Goal: Task Accomplishment & Management: Complete application form

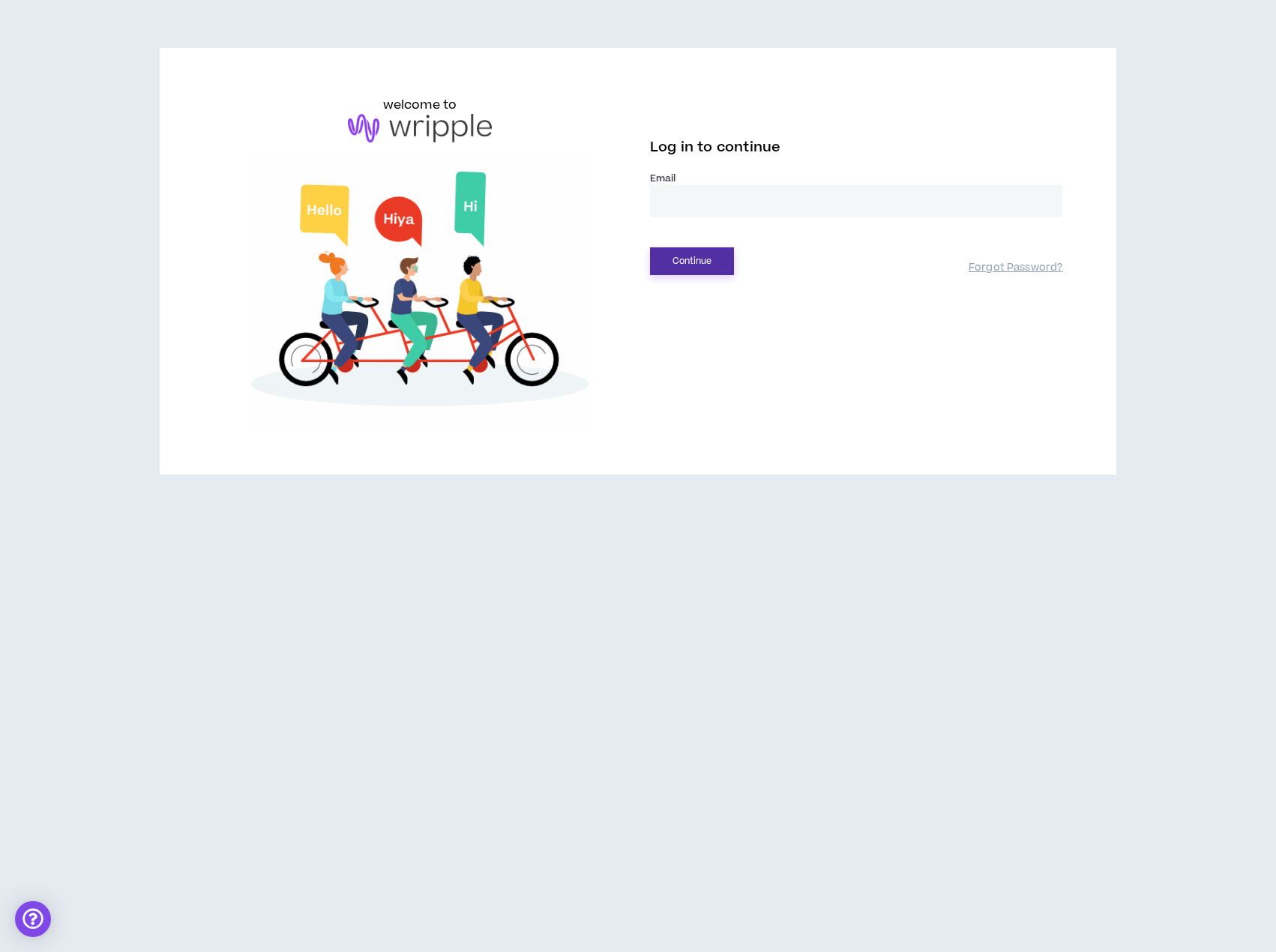
click at [714, 268] on button "Continue" at bounding box center [692, 261] width 84 height 28
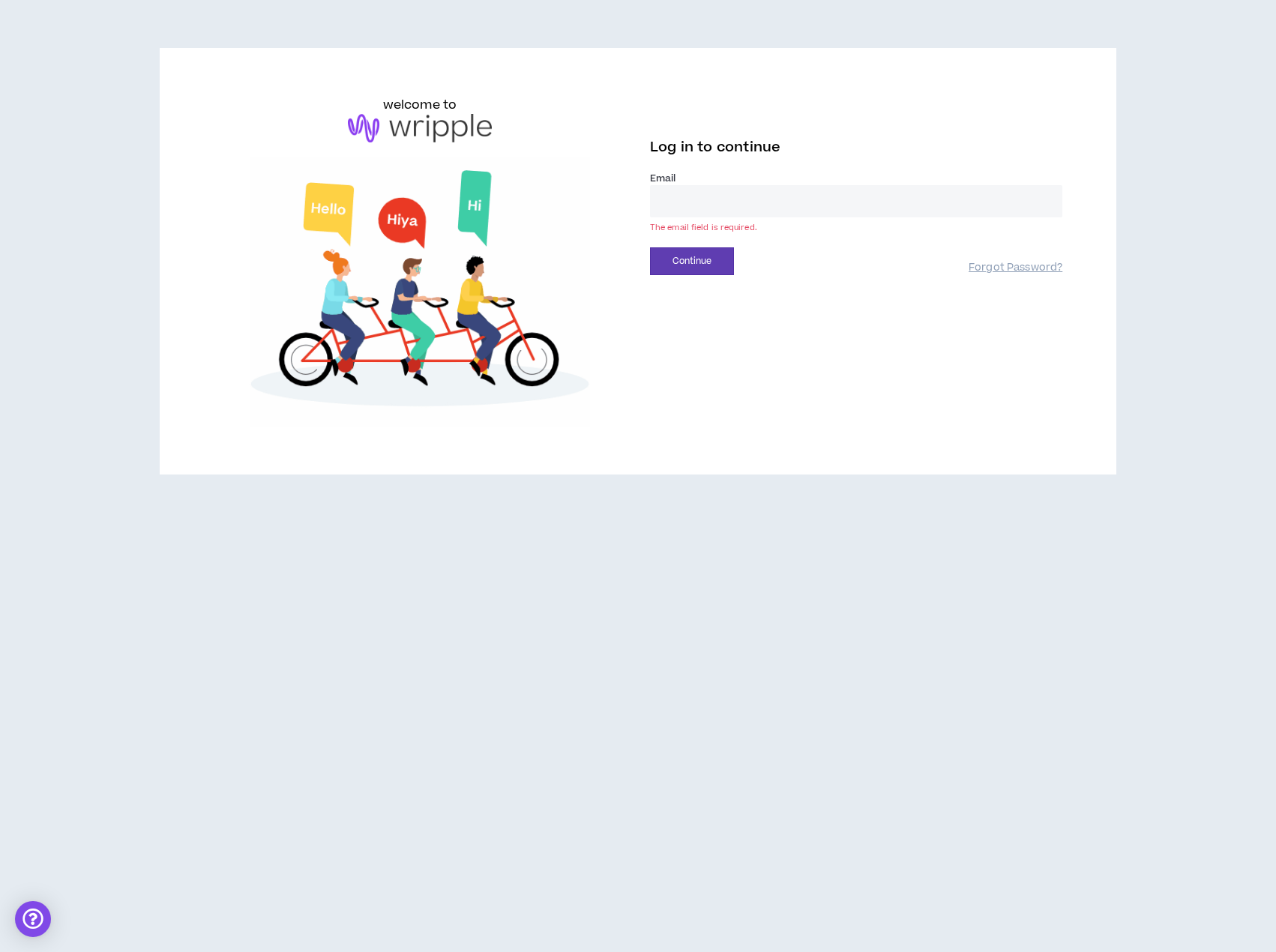
click at [695, 192] on input "email" at bounding box center [856, 201] width 412 height 32
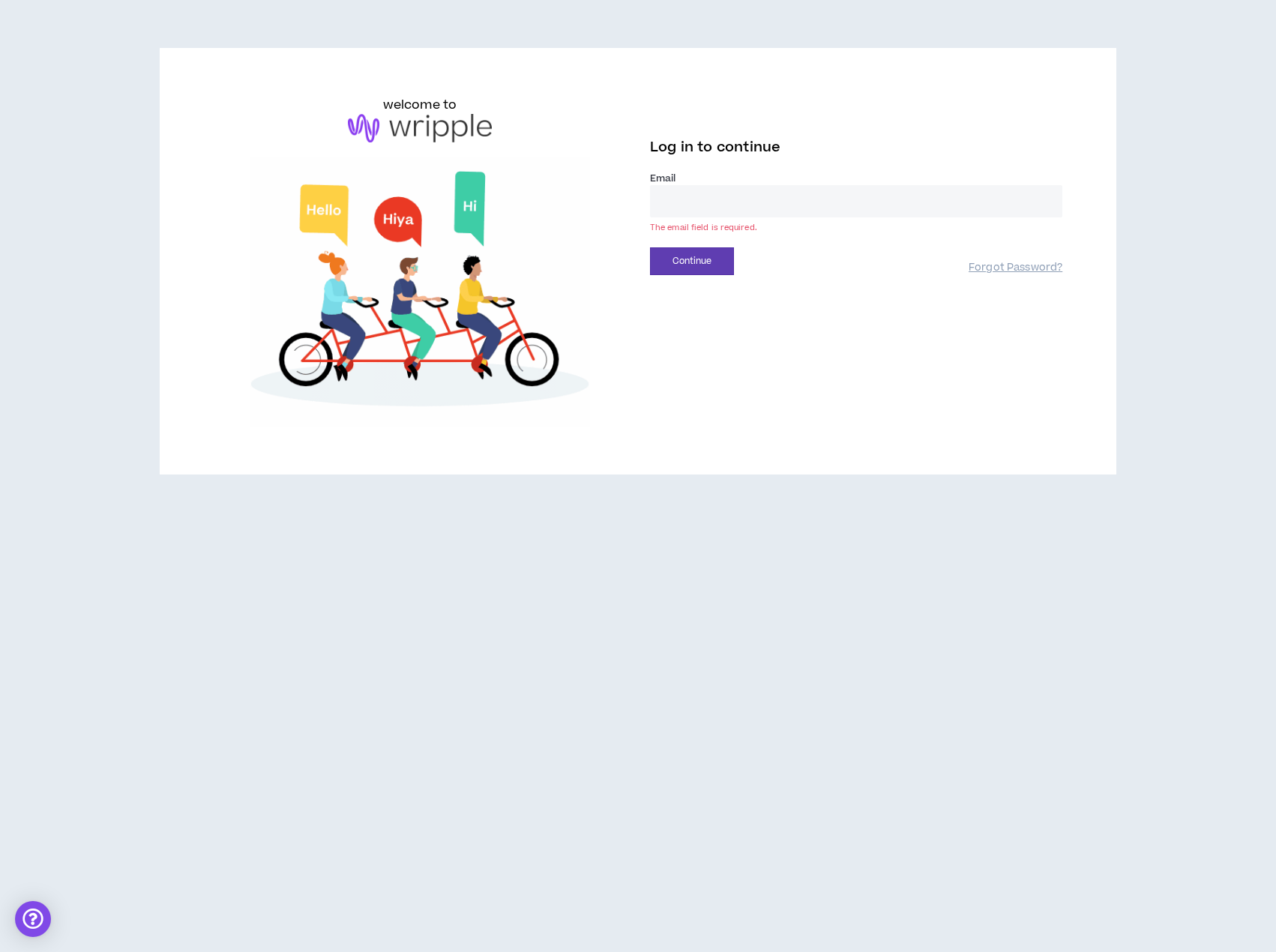
type input "**********"
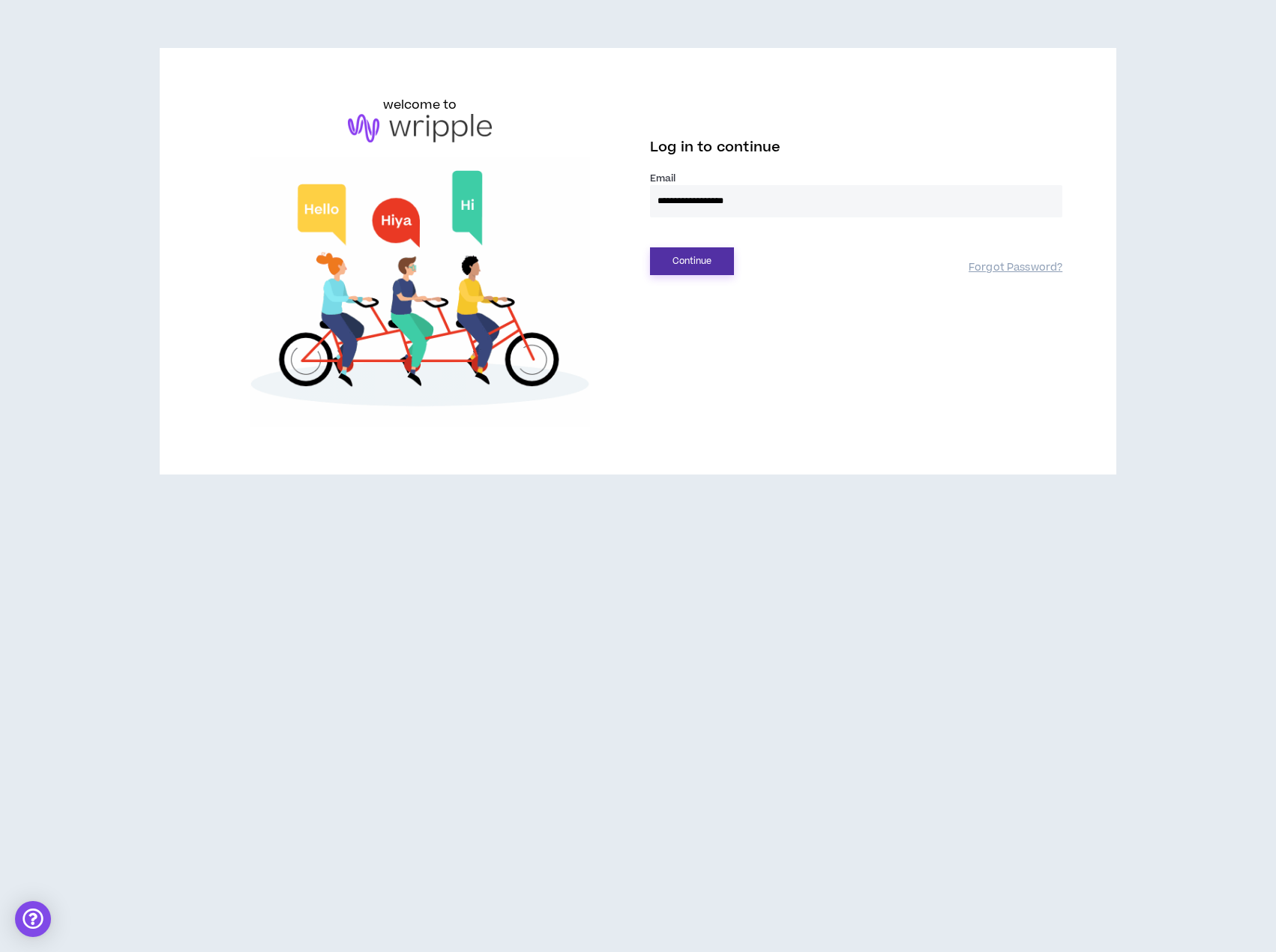
click at [689, 257] on button "Continue" at bounding box center [692, 261] width 84 height 28
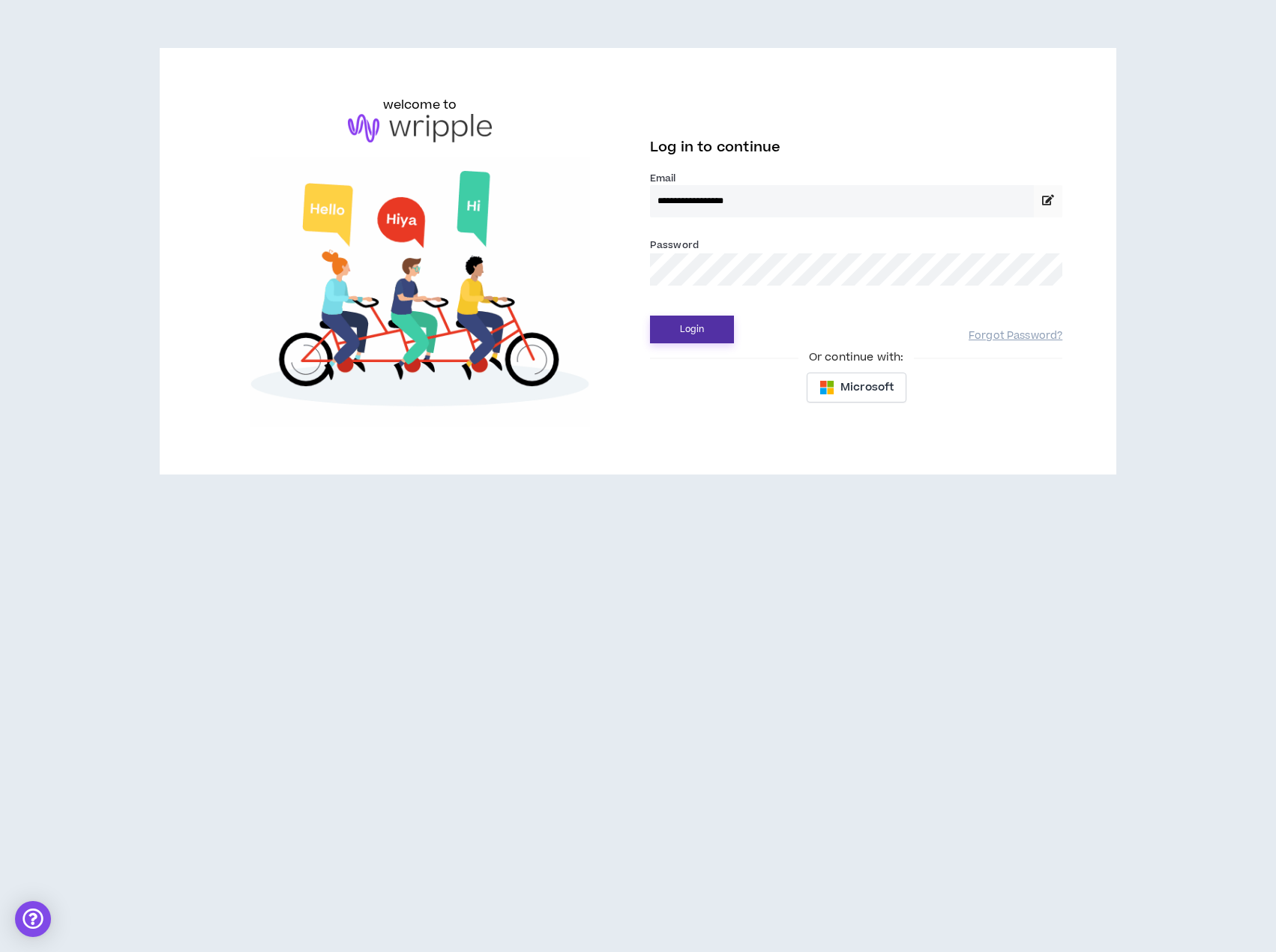
click at [680, 324] on button "Login" at bounding box center [692, 329] width 84 height 28
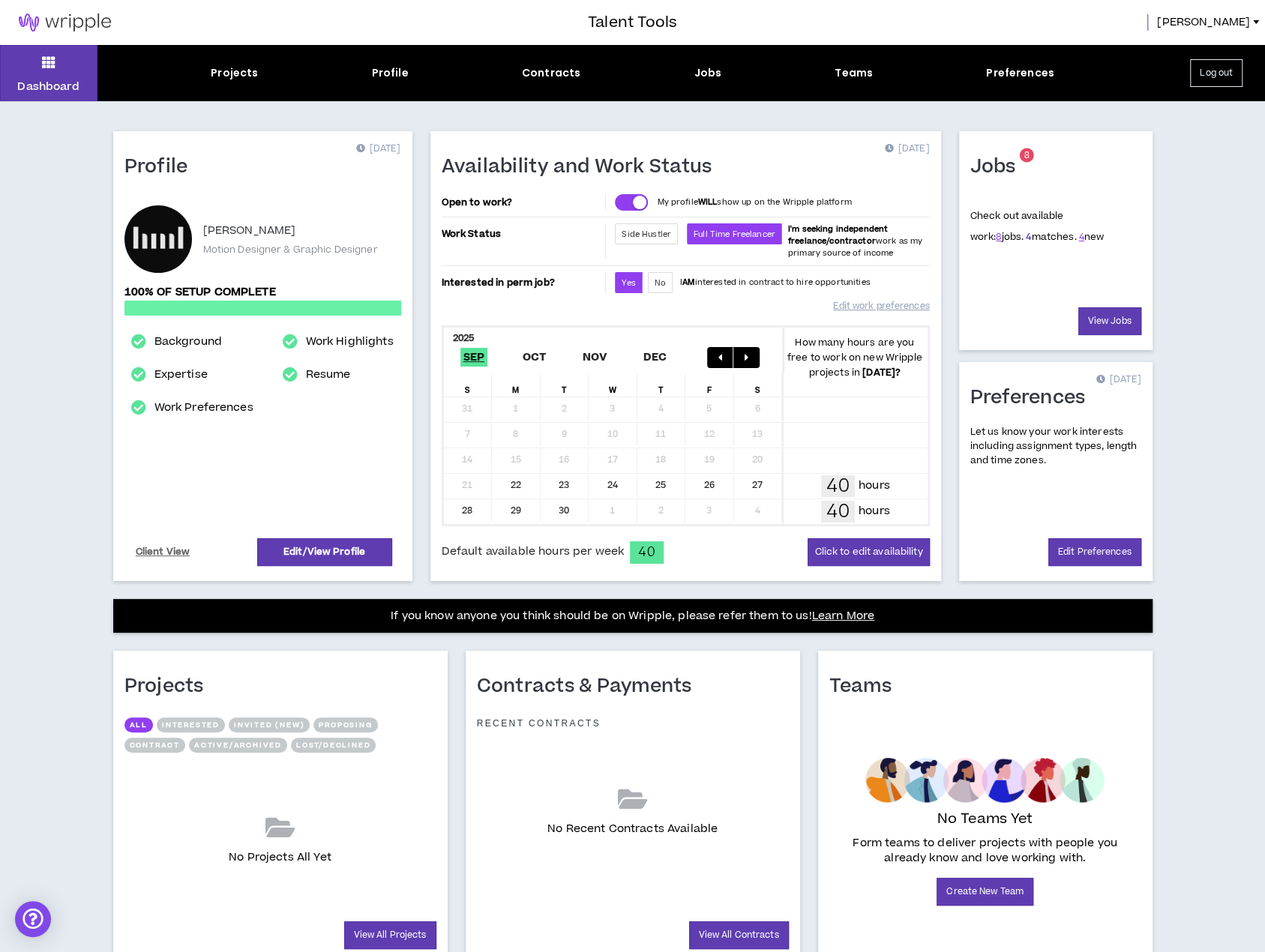
click at [1025, 235] on link "4" at bounding box center [1028, 237] width 5 height 14
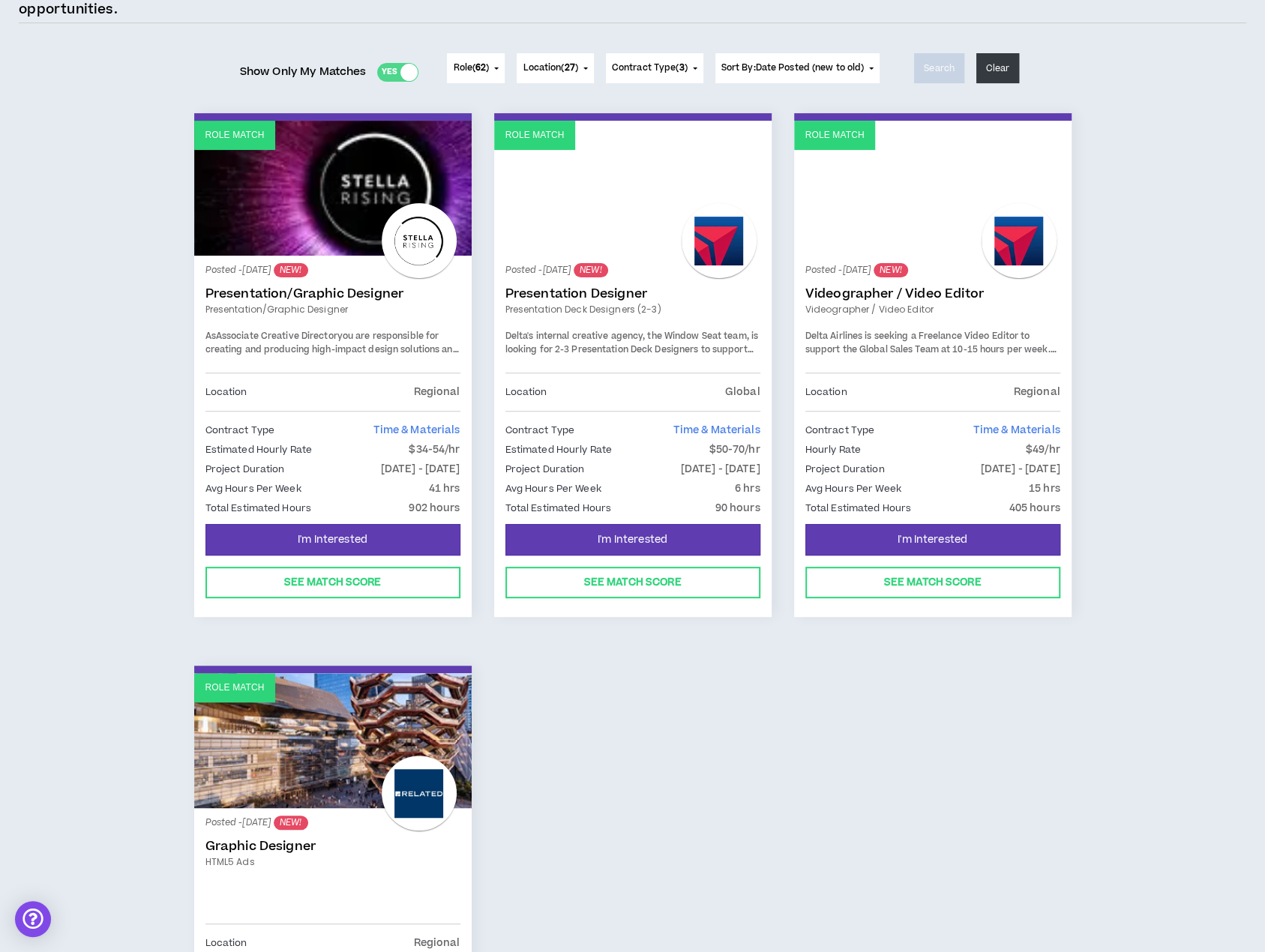
scroll to position [75, 0]
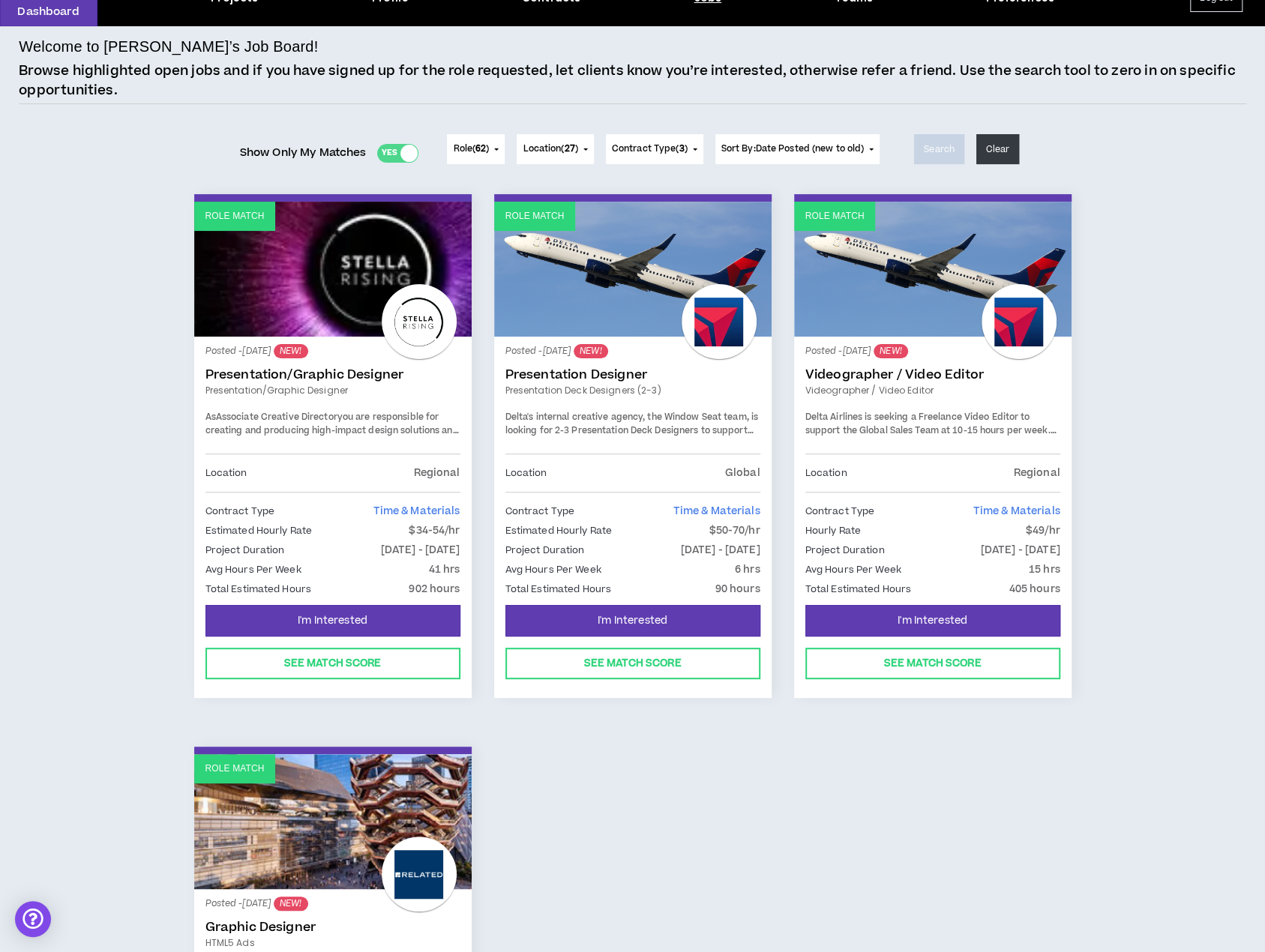
click at [382, 153] on div "Yes No" at bounding box center [398, 153] width 42 height 19
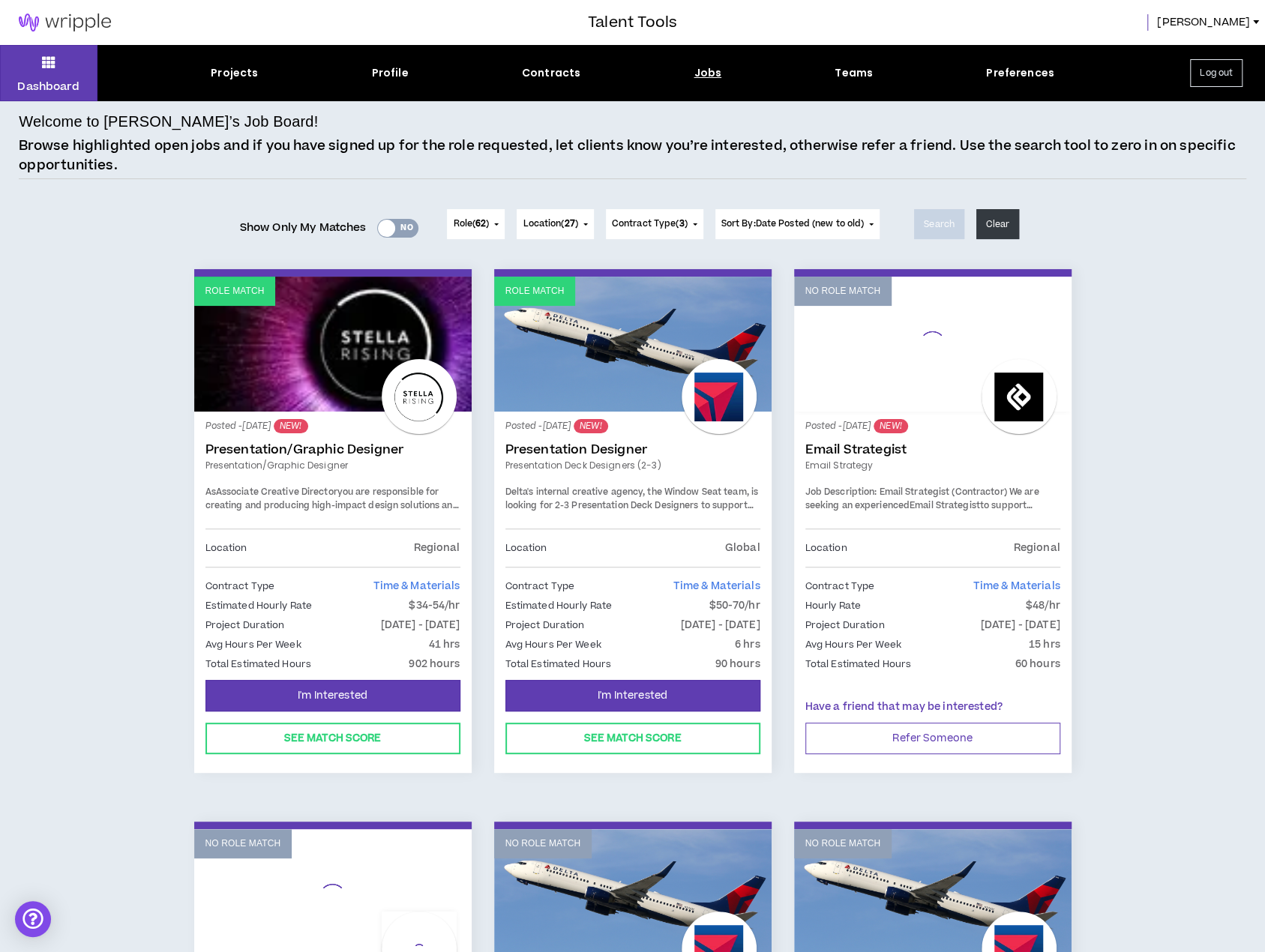
click at [488, 224] on span "Role ( 62 )" at bounding box center [471, 224] width 36 height 14
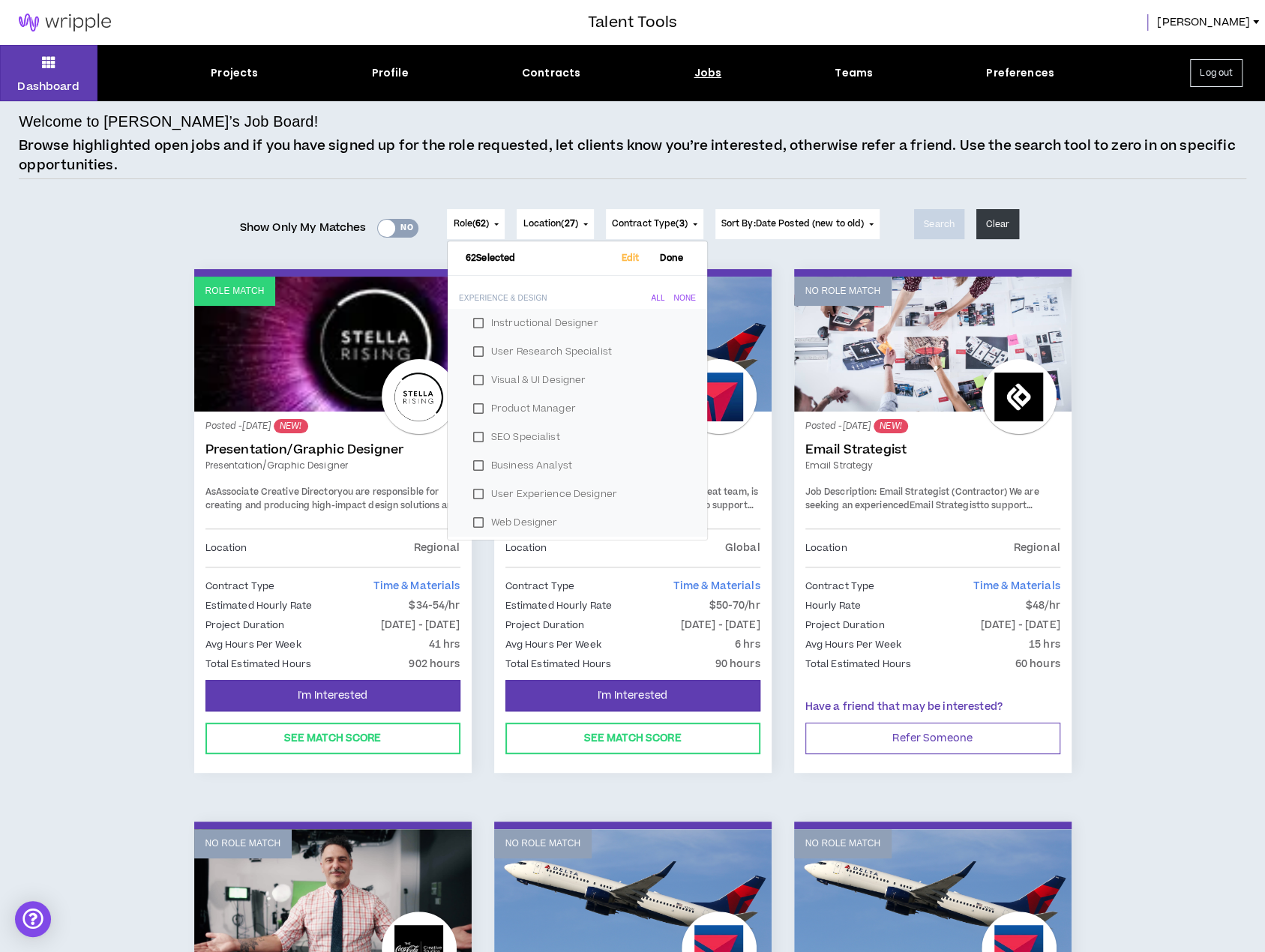
click at [676, 298] on div "None" at bounding box center [685, 298] width 22 height 9
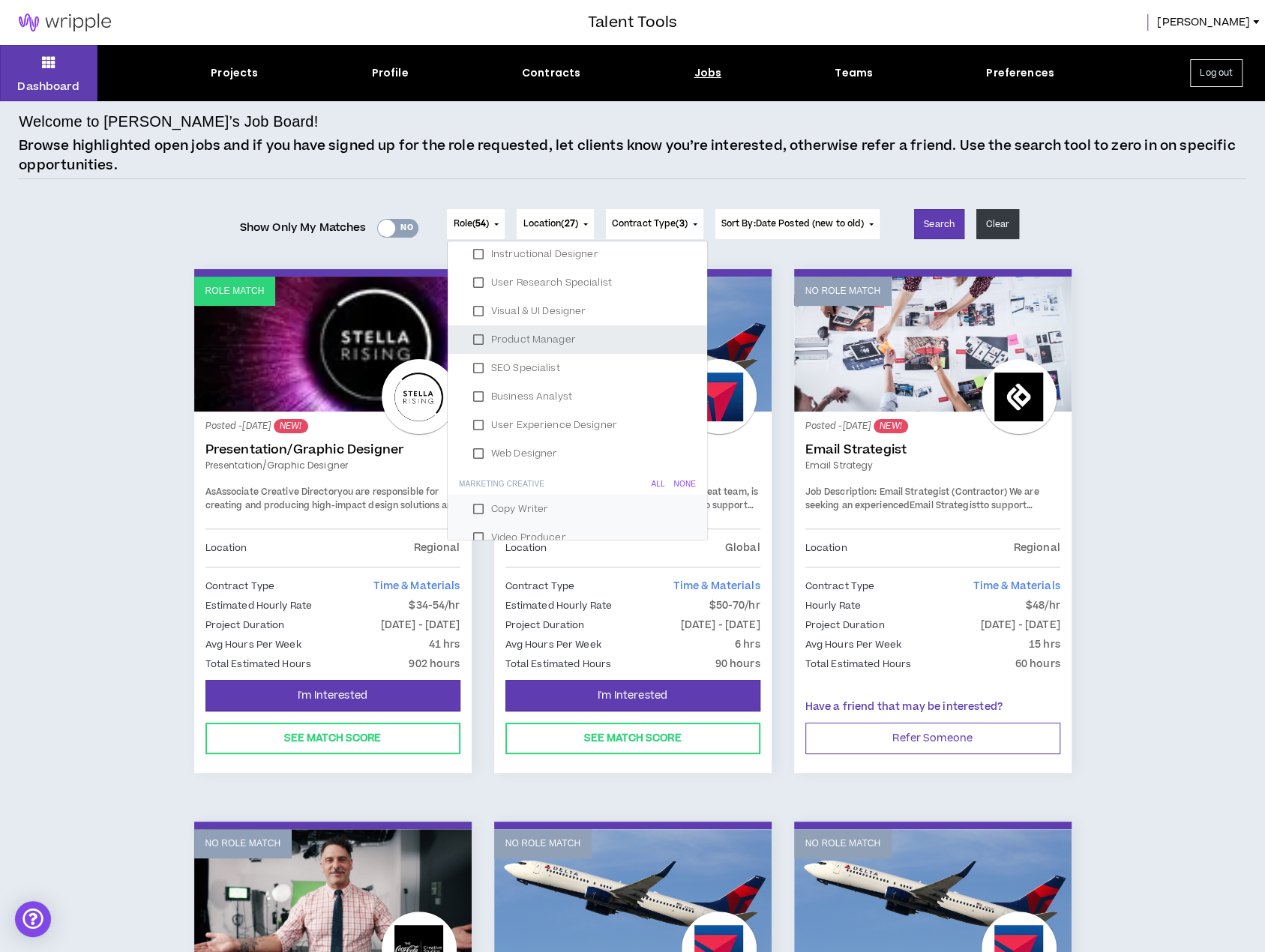
scroll to position [225, 0]
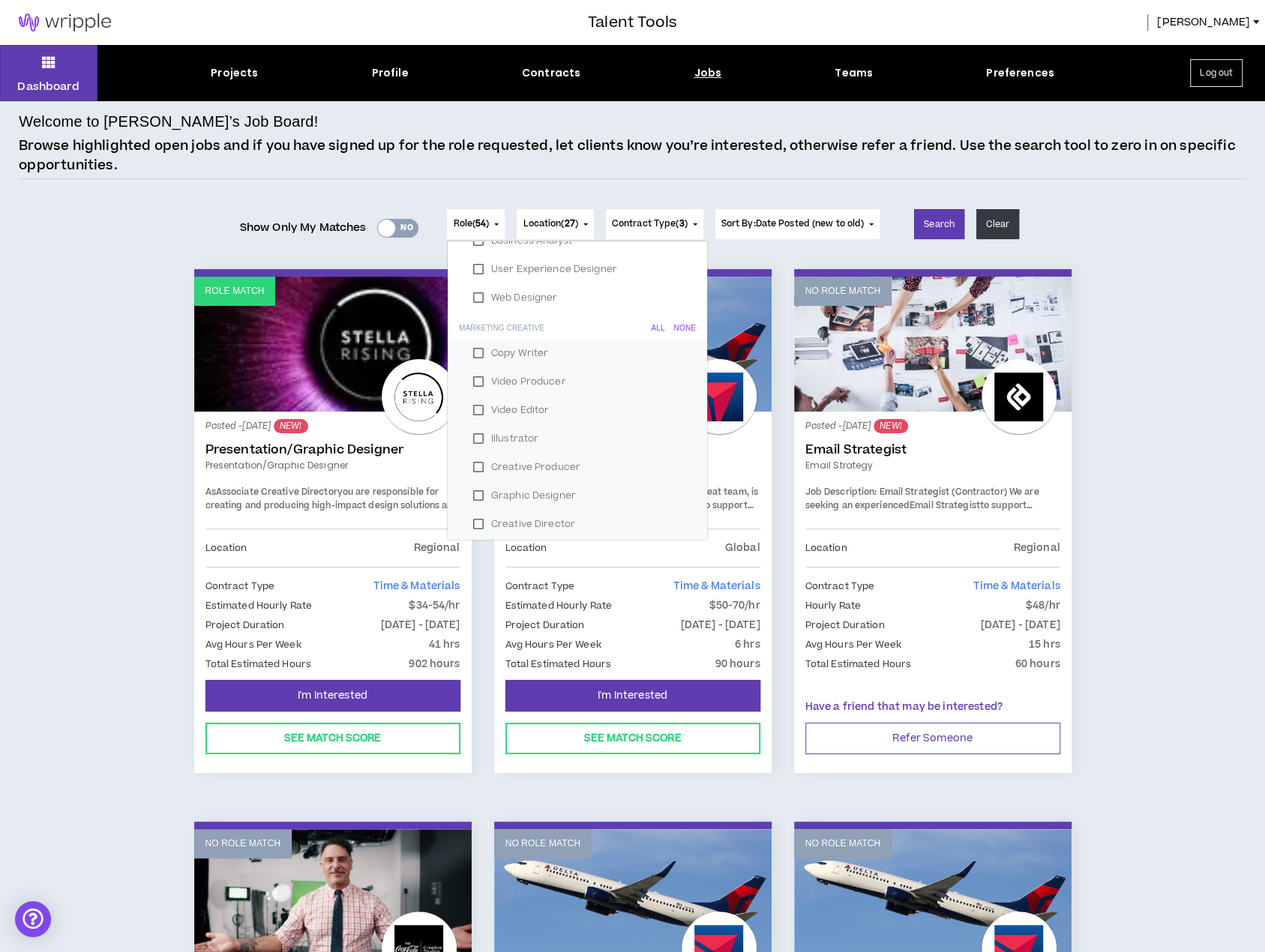
click at [676, 324] on div "None" at bounding box center [685, 328] width 22 height 9
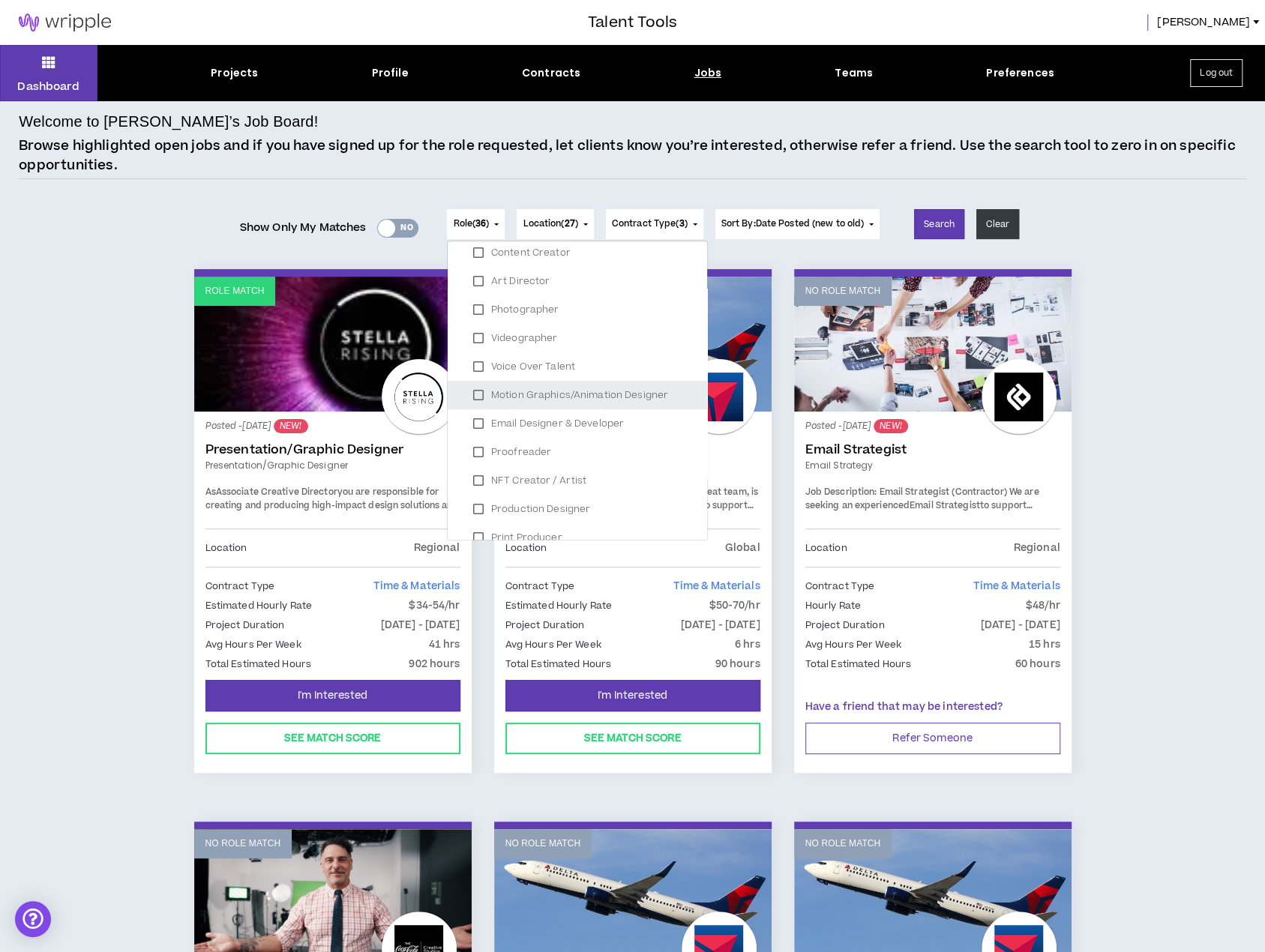
click at [469, 394] on label "Motion Graphics/Animation Designer" at bounding box center [577, 395] width 224 height 22
click at [937, 231] on button "Search" at bounding box center [939, 224] width 50 height 30
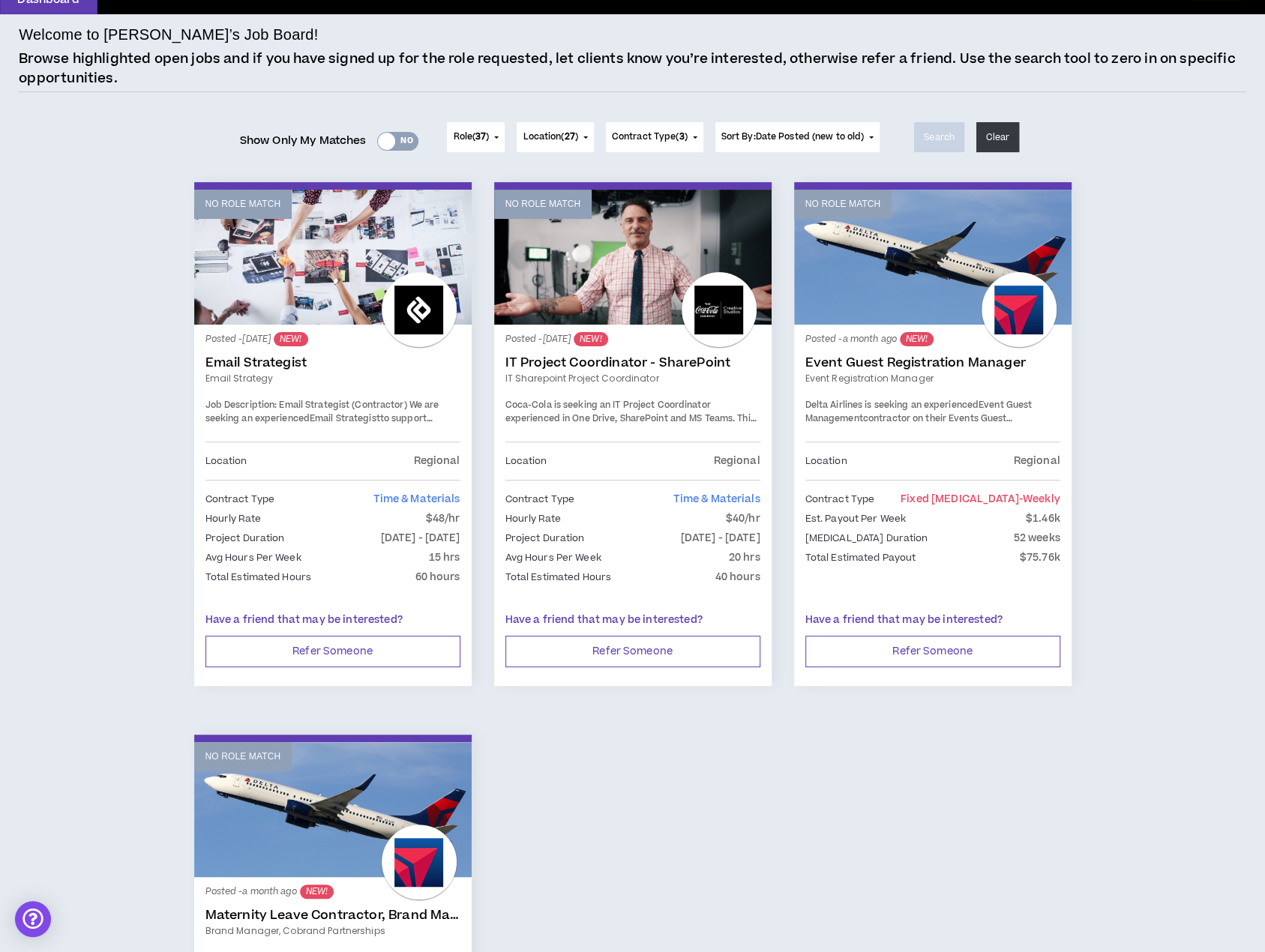
scroll to position [0, 0]
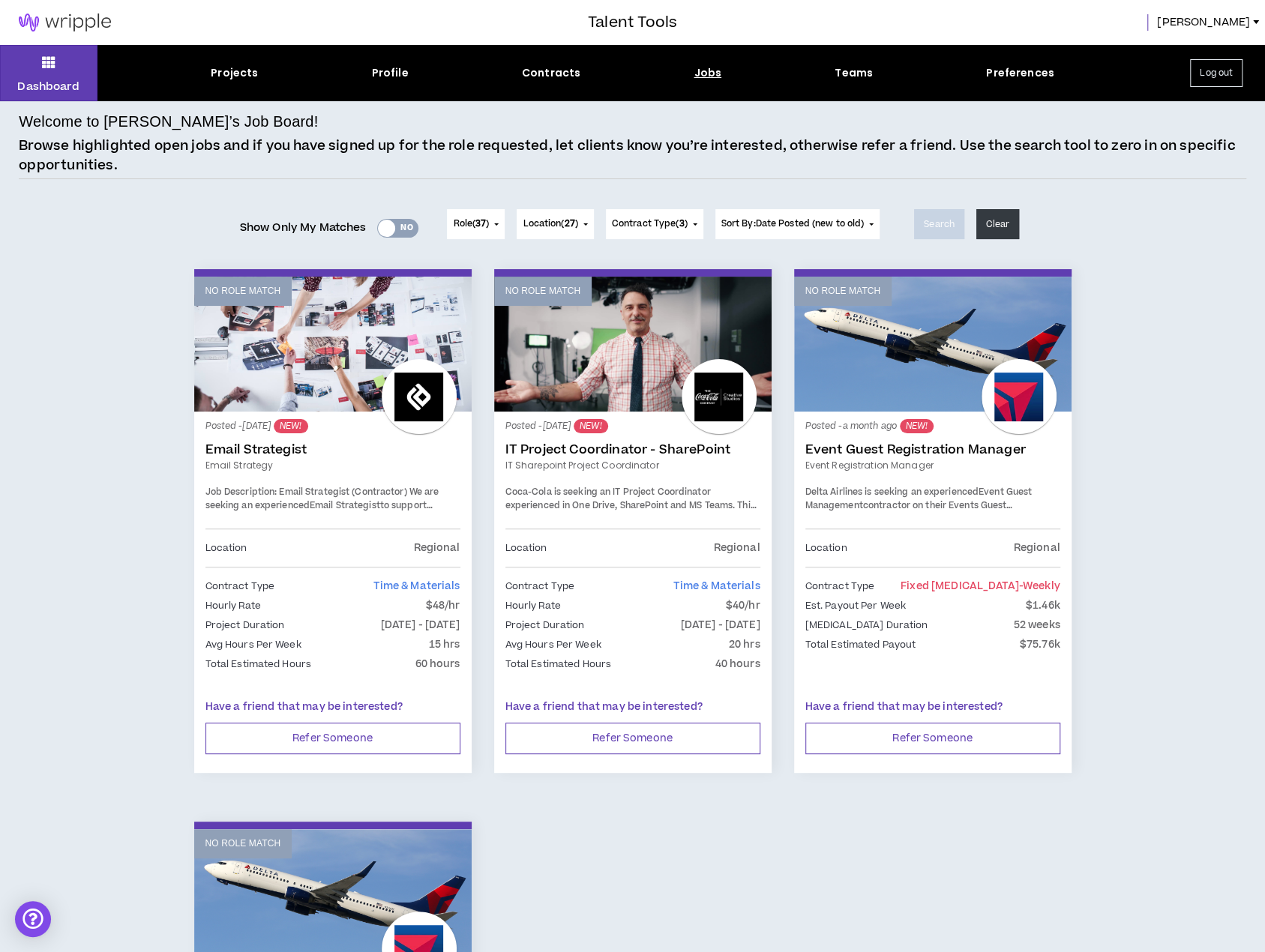
click at [491, 235] on button "Role ( 37 )" at bounding box center [476, 224] width 58 height 30
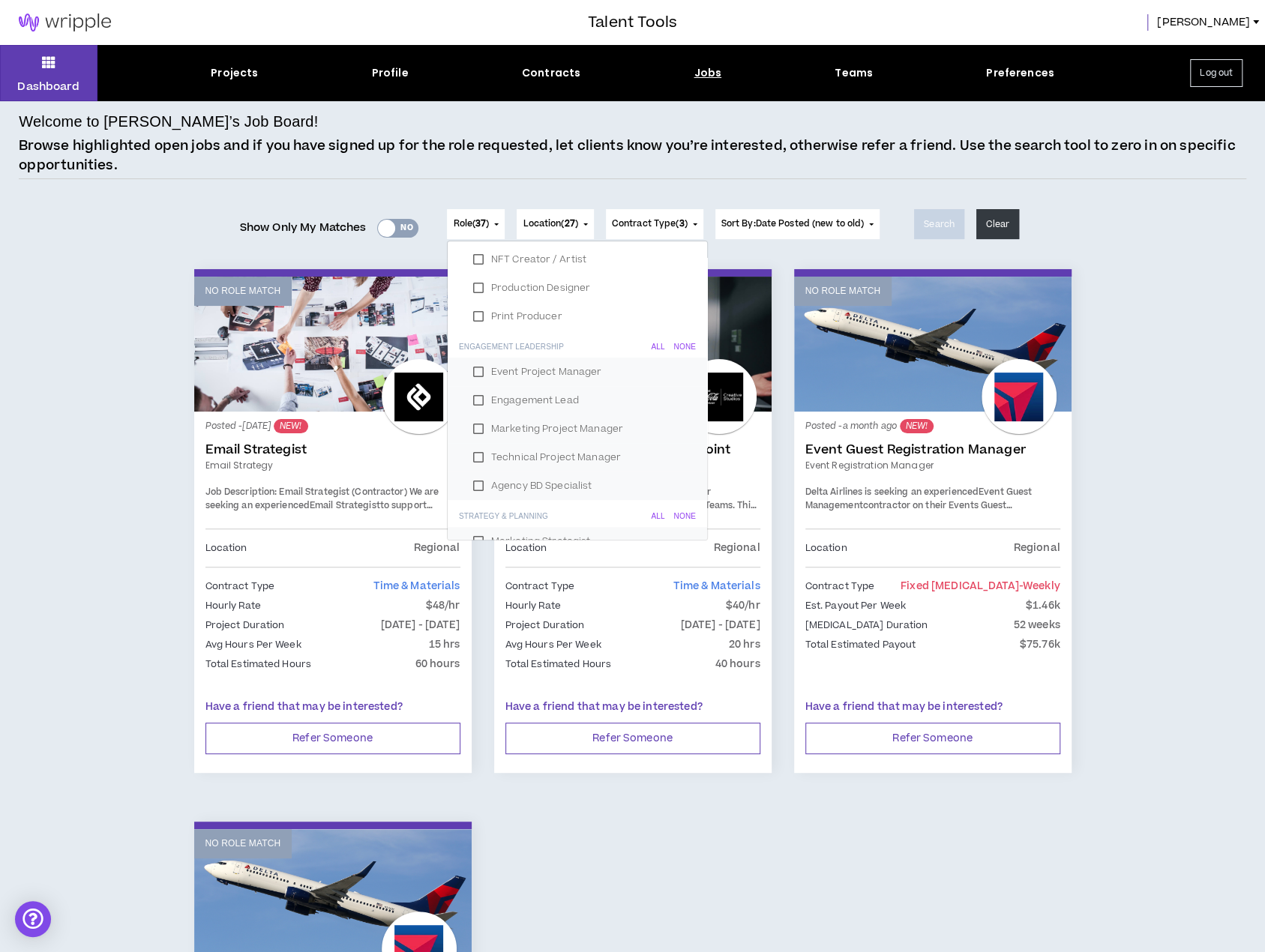
scroll to position [750, 0]
click at [674, 346] on div "None" at bounding box center [685, 343] width 22 height 9
click at [674, 287] on div "None" at bounding box center [685, 287] width 22 height 9
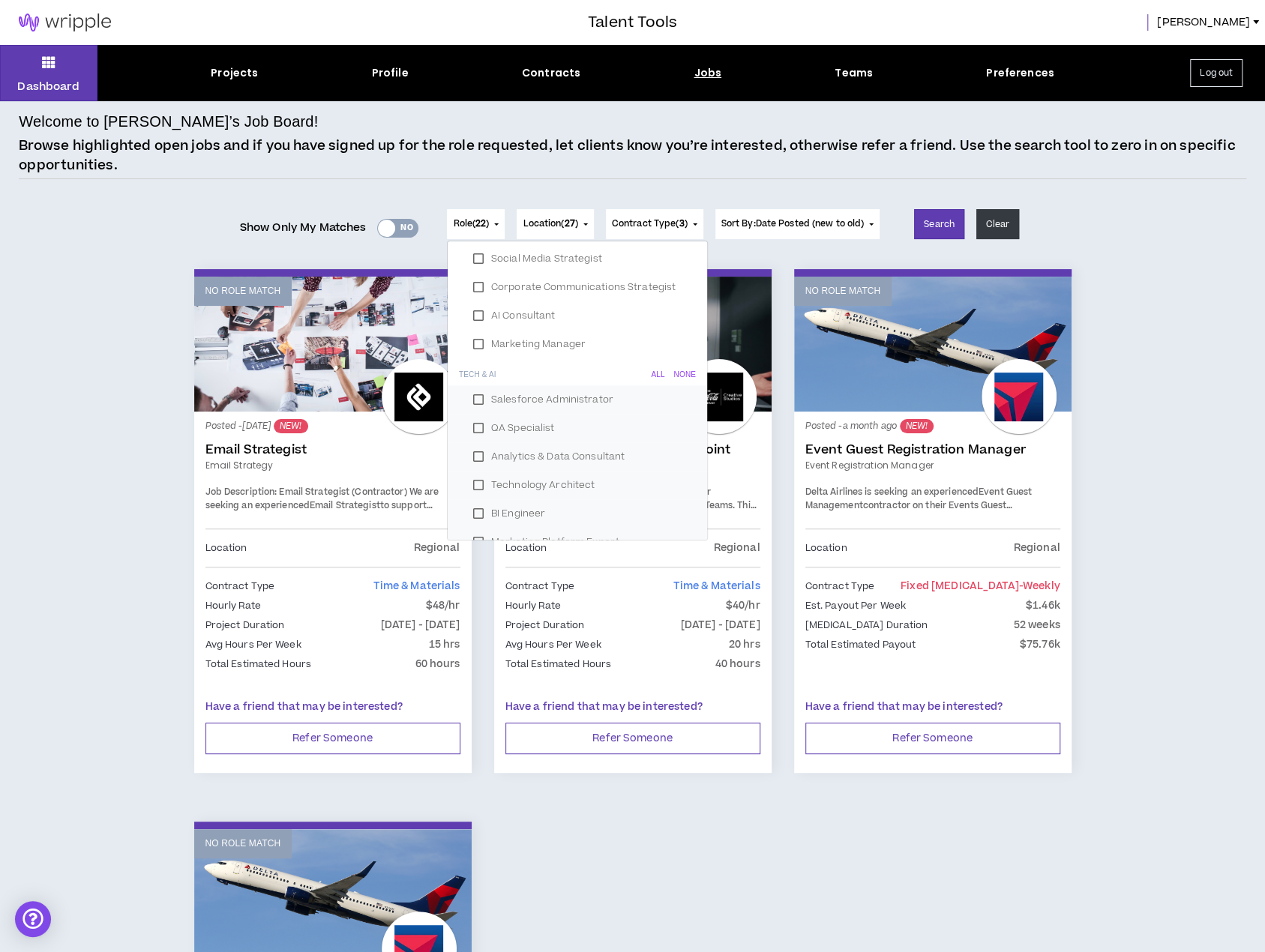
click at [678, 378] on div "None" at bounding box center [685, 375] width 22 height 9
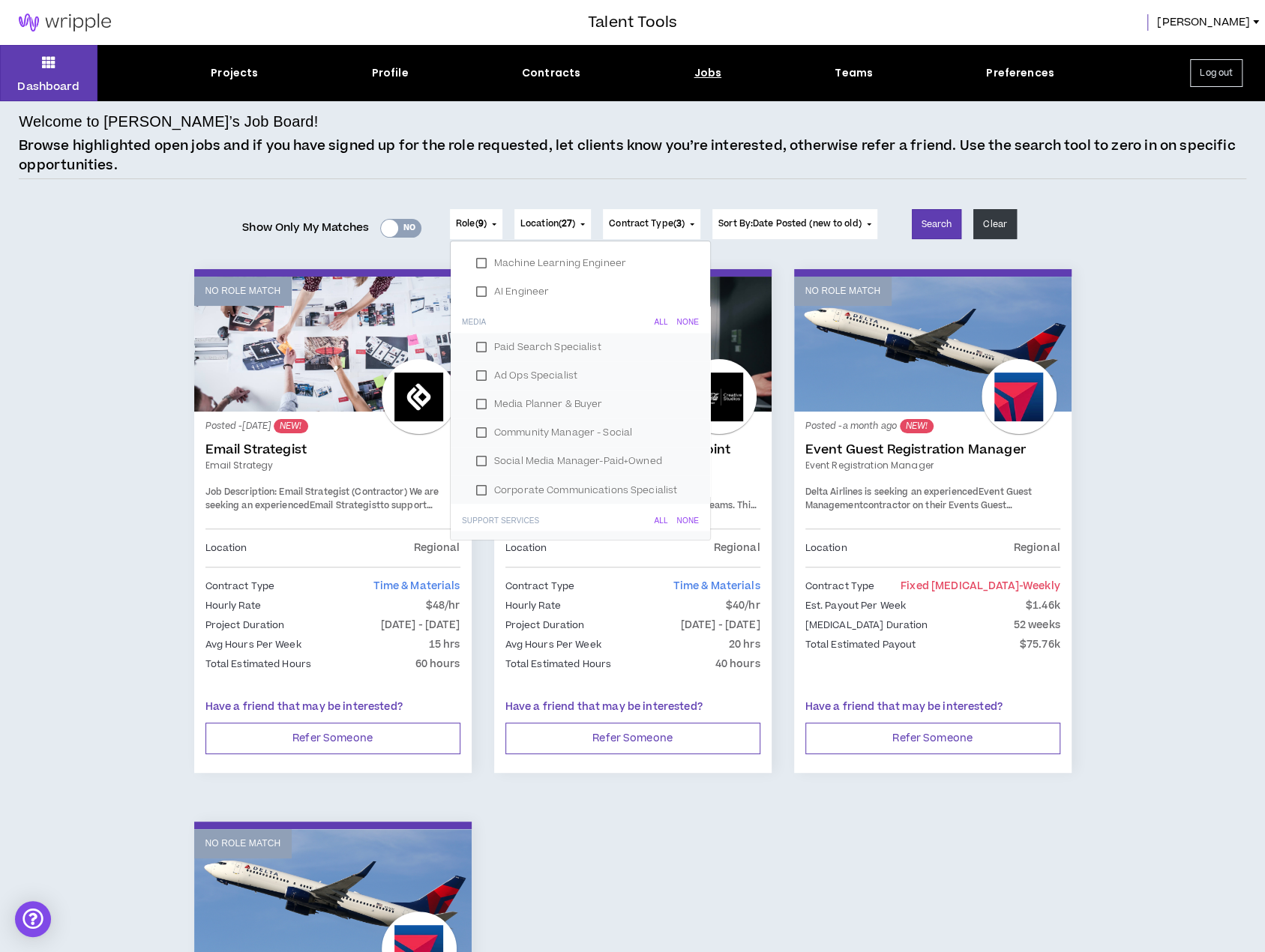
click at [676, 328] on h6 "Media All None" at bounding box center [580, 320] width 259 height 27
click at [677, 326] on div "None" at bounding box center [688, 322] width 22 height 9
click at [677, 435] on div "None" at bounding box center [688, 433] width 22 height 9
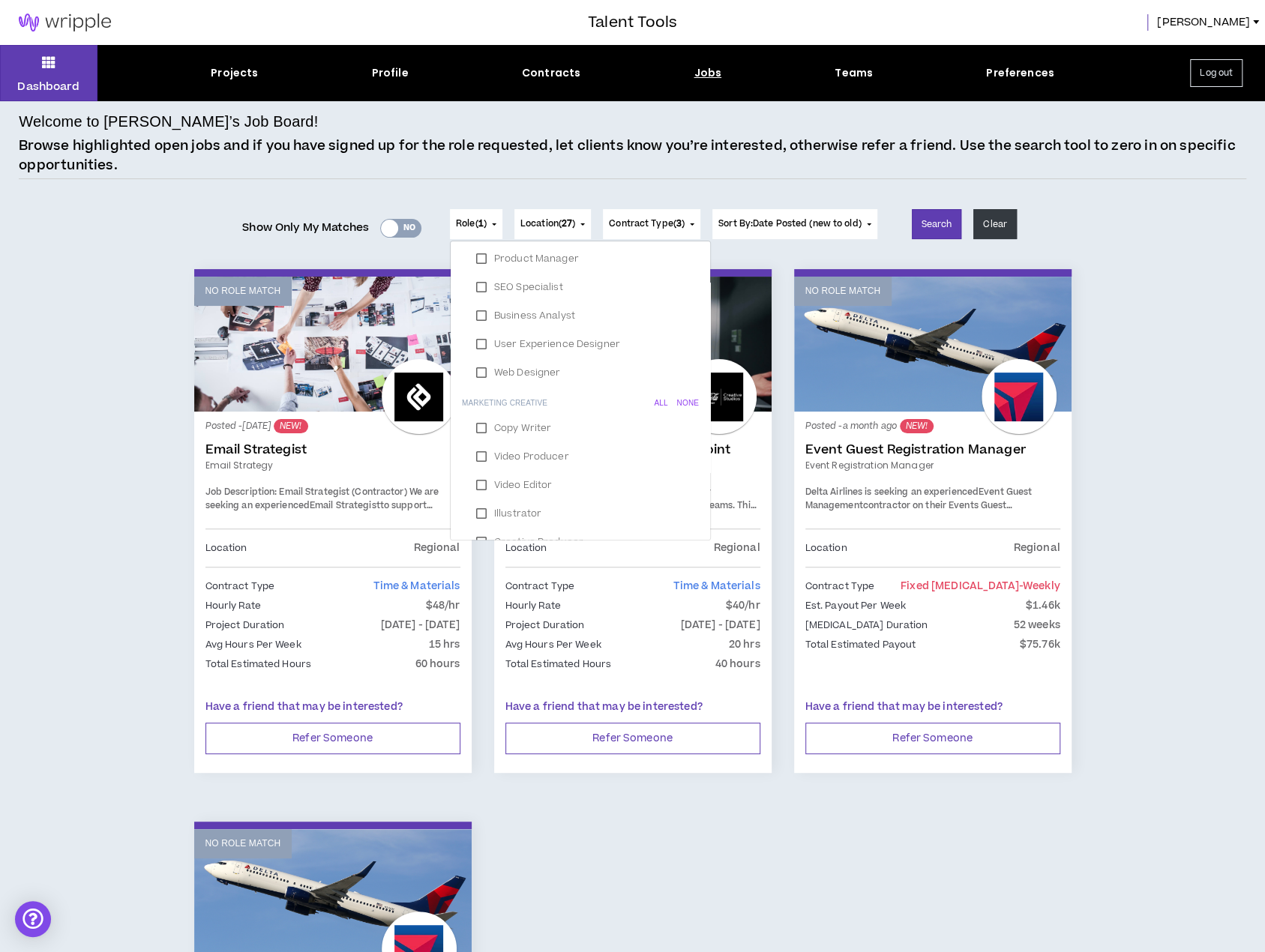
scroll to position [225, 0]
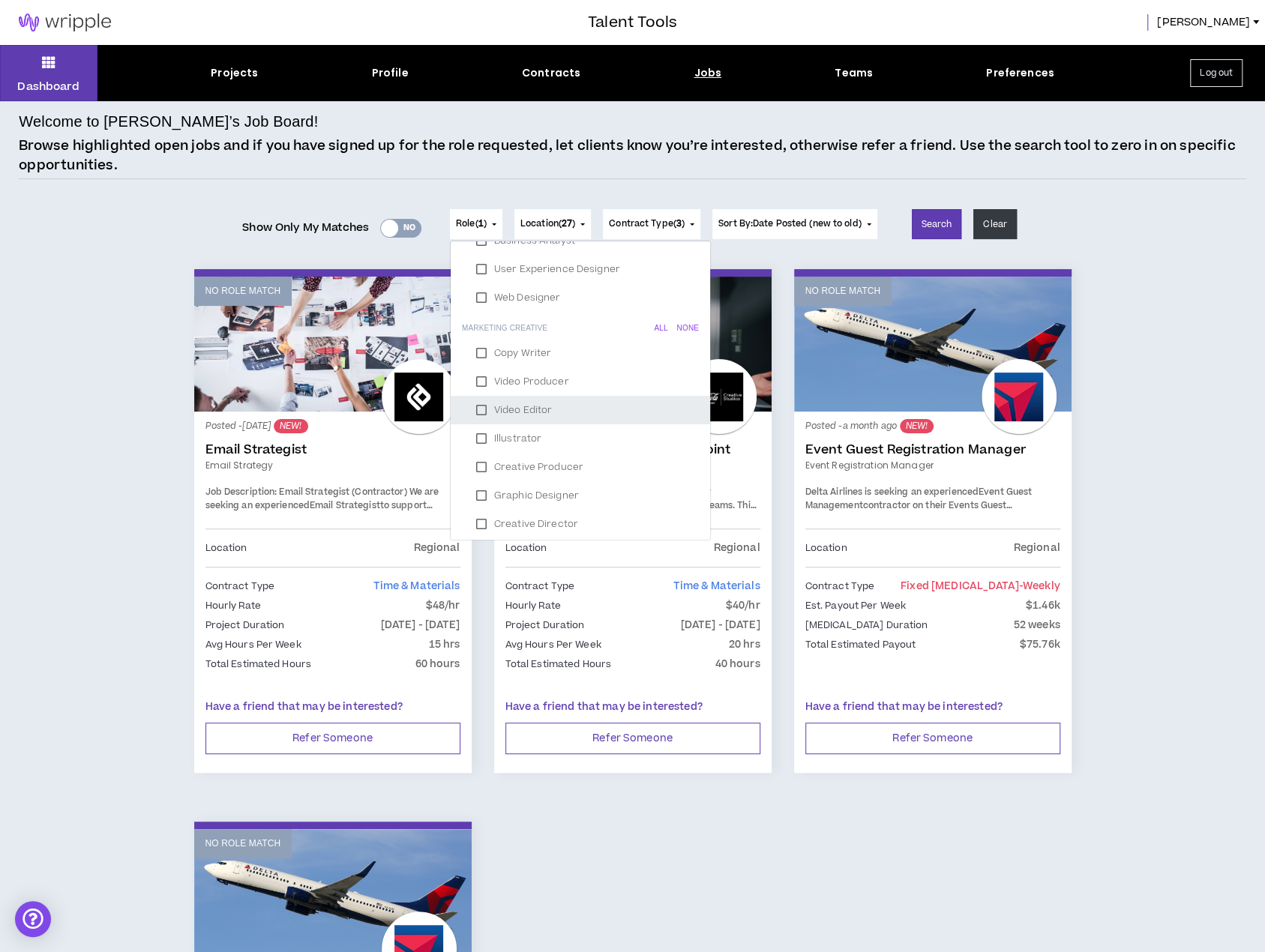
click at [479, 406] on label "Video Editor" at bounding box center [580, 410] width 224 height 22
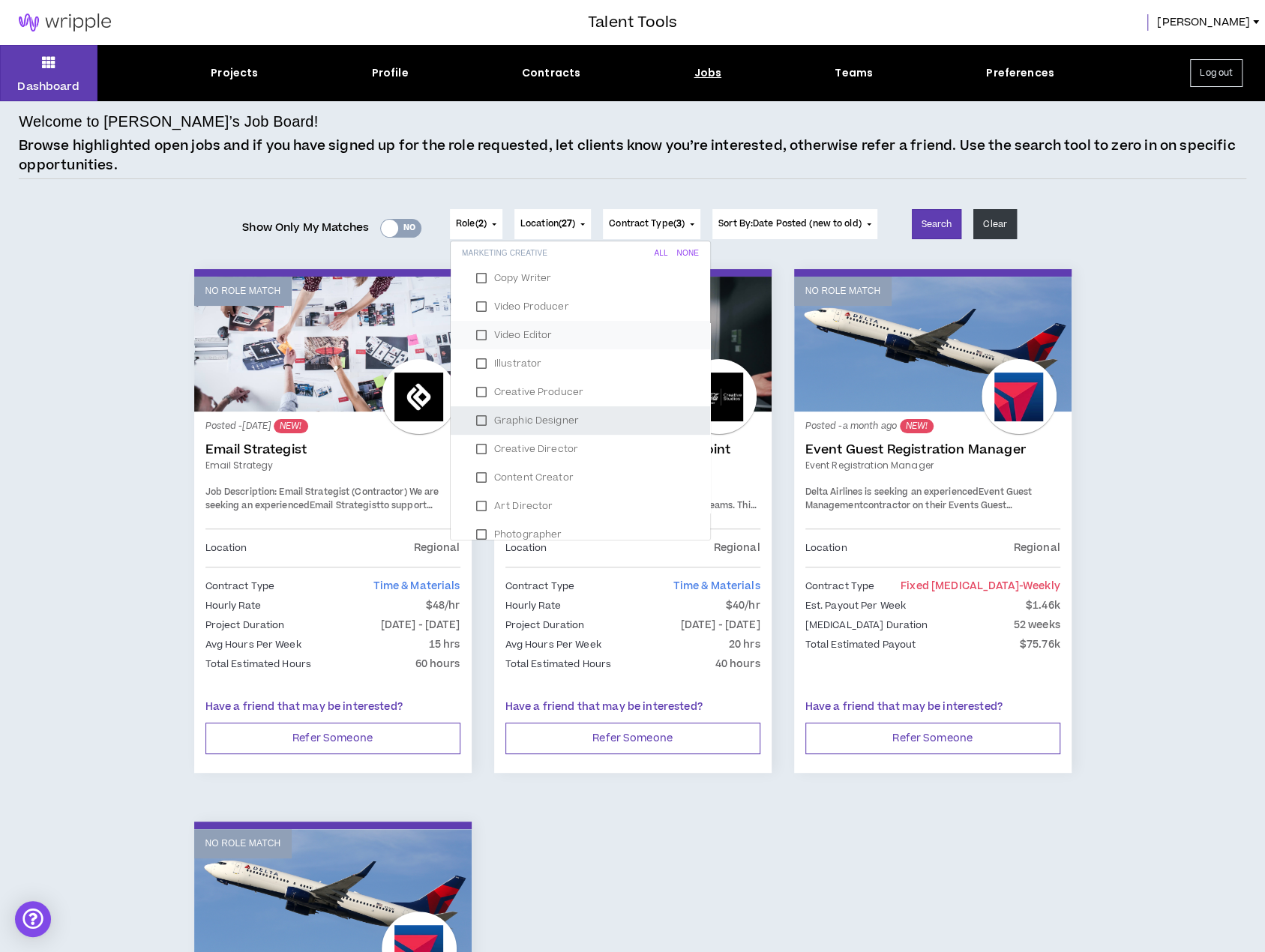
click at [480, 419] on label "Graphic Designer" at bounding box center [580, 421] width 224 height 22
click at [479, 502] on label "Art Director" at bounding box center [580, 506] width 224 height 22
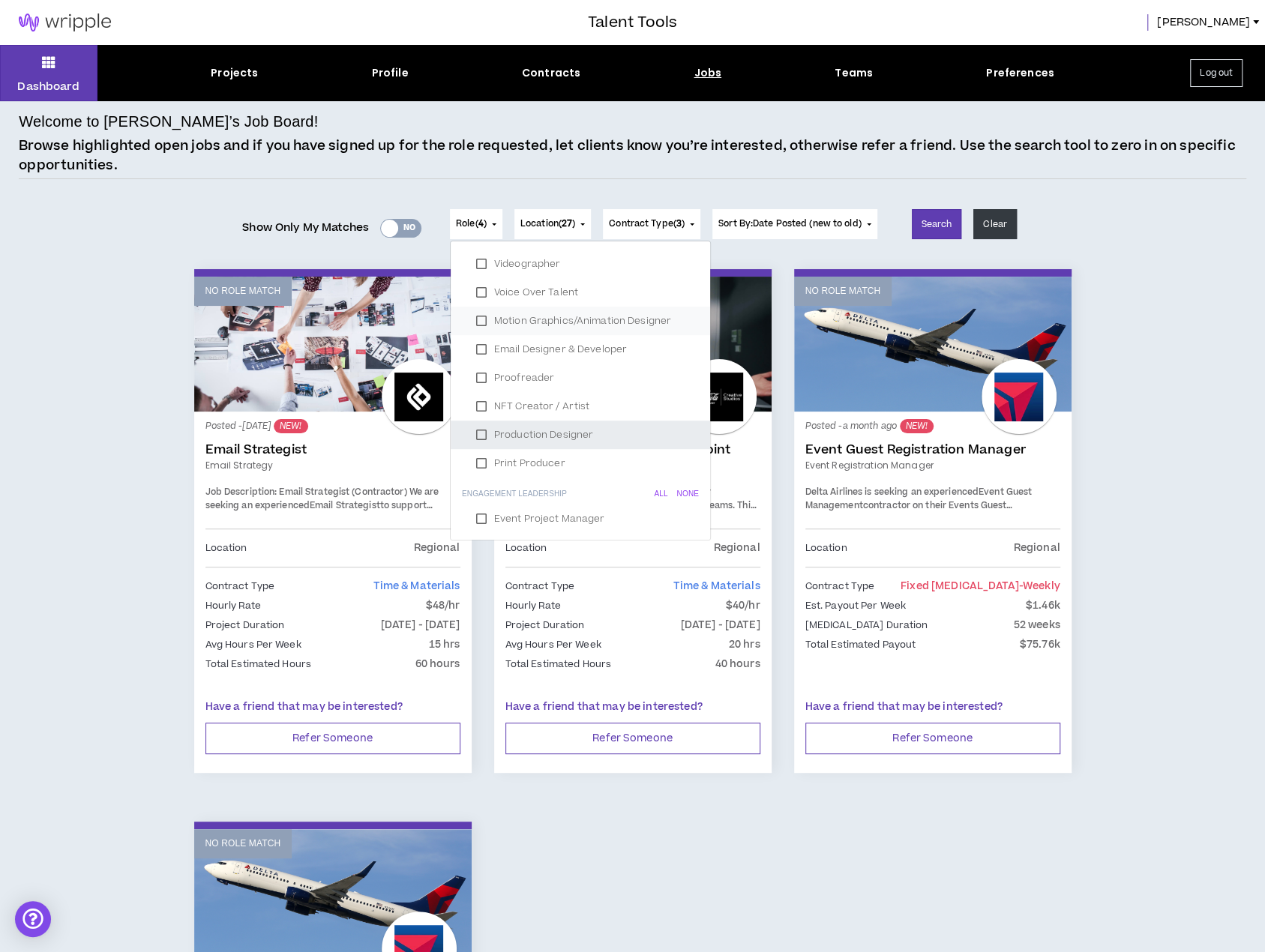
scroll to position [600, 0]
click at [942, 219] on button "Search" at bounding box center [936, 224] width 50 height 30
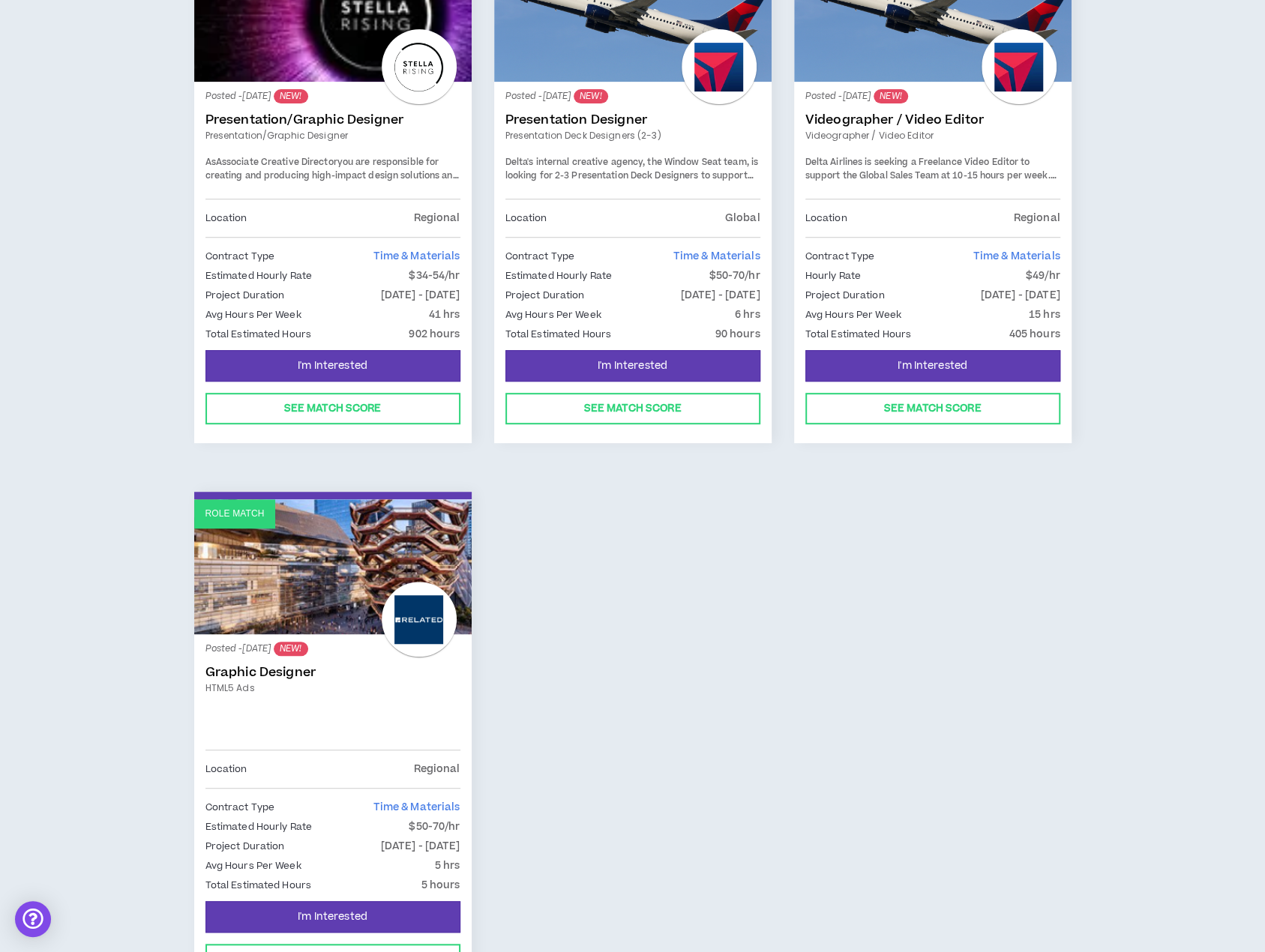
scroll to position [375, 0]
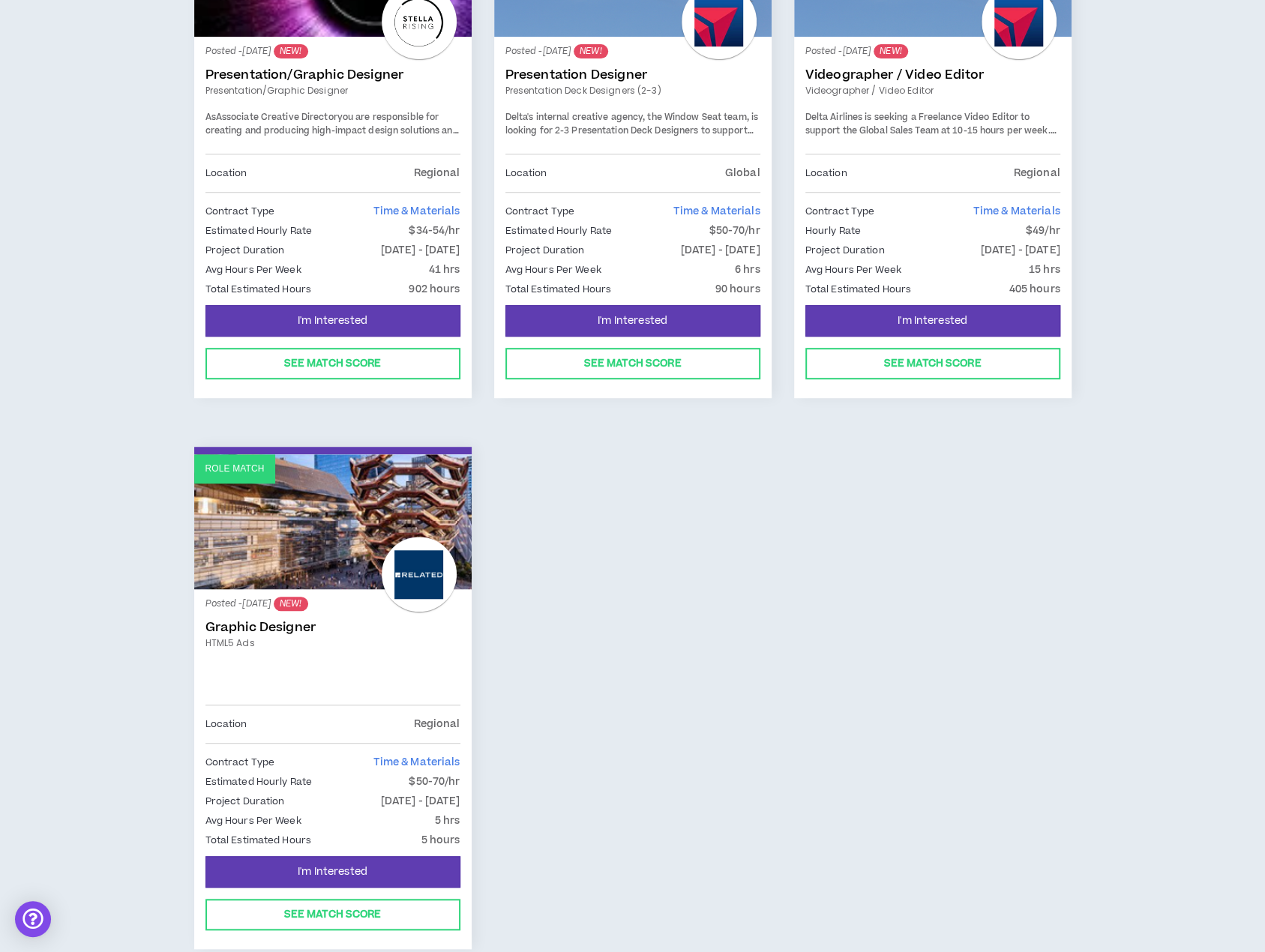
click at [295, 568] on link "Role Match" at bounding box center [332, 521] width 277 height 135
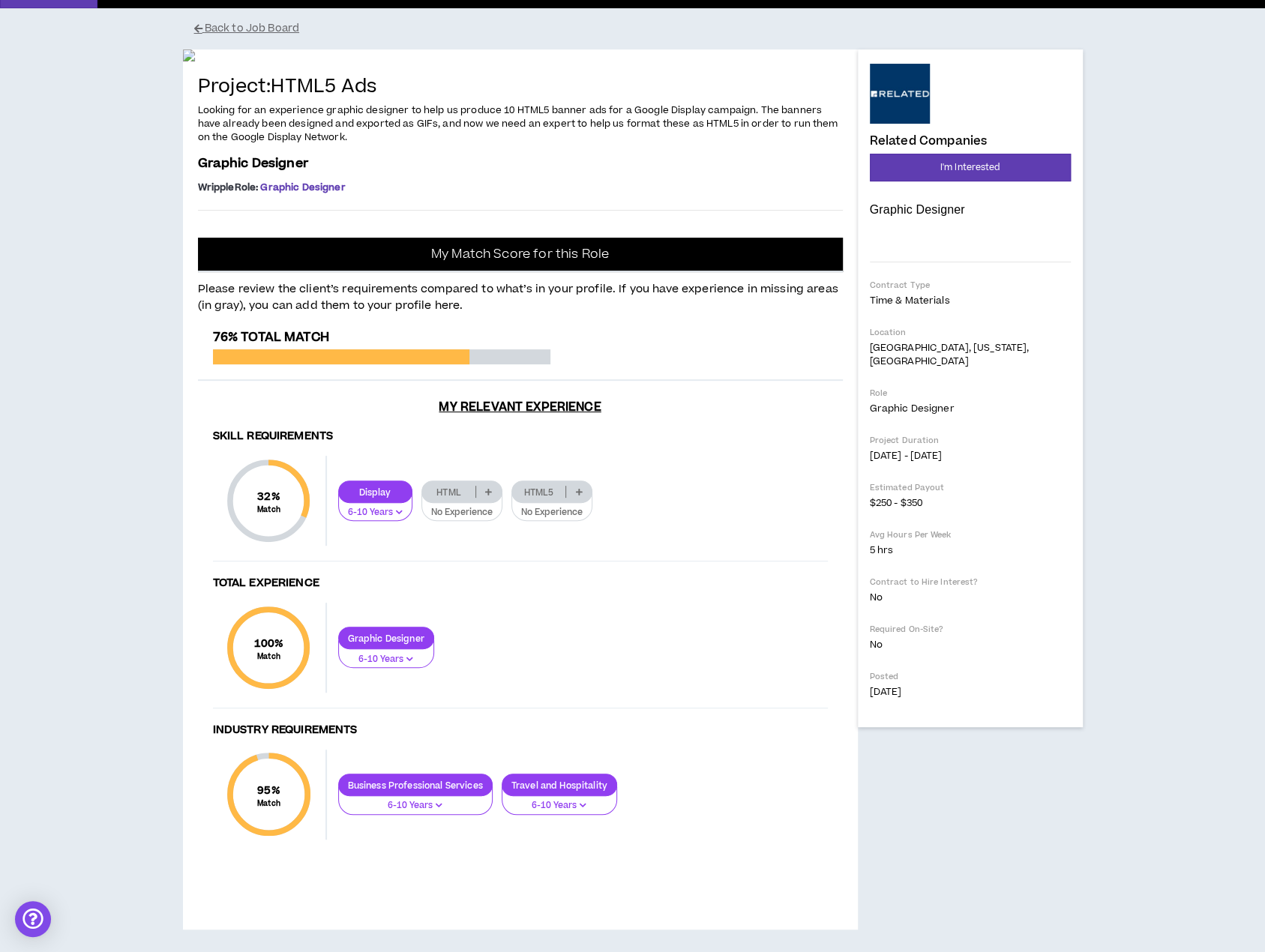
scroll to position [454, 0]
click at [581, 487] on p at bounding box center [578, 491] width 25 height 12
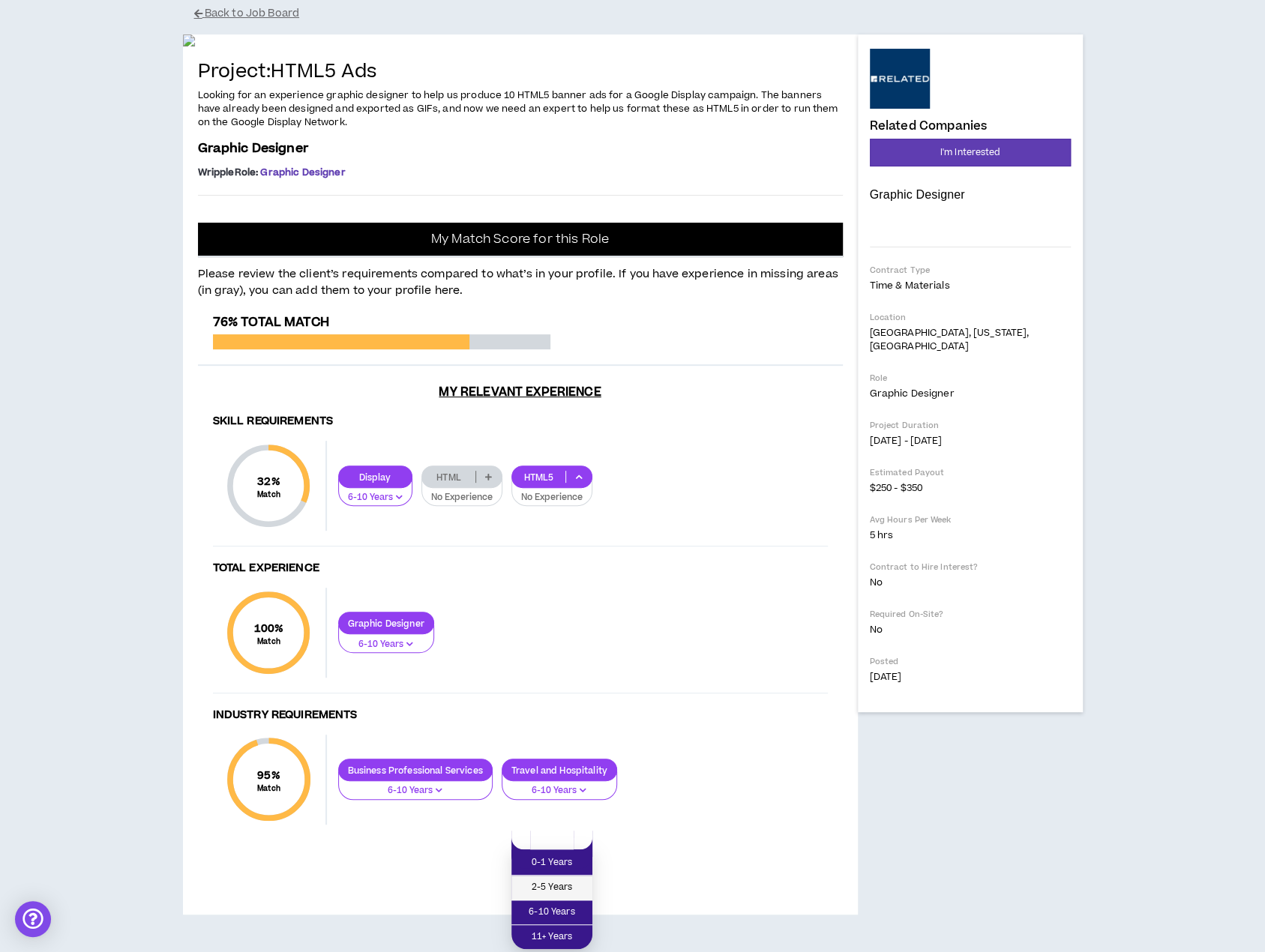
click at [571, 879] on span "2-5 Years" at bounding box center [552, 887] width 63 height 16
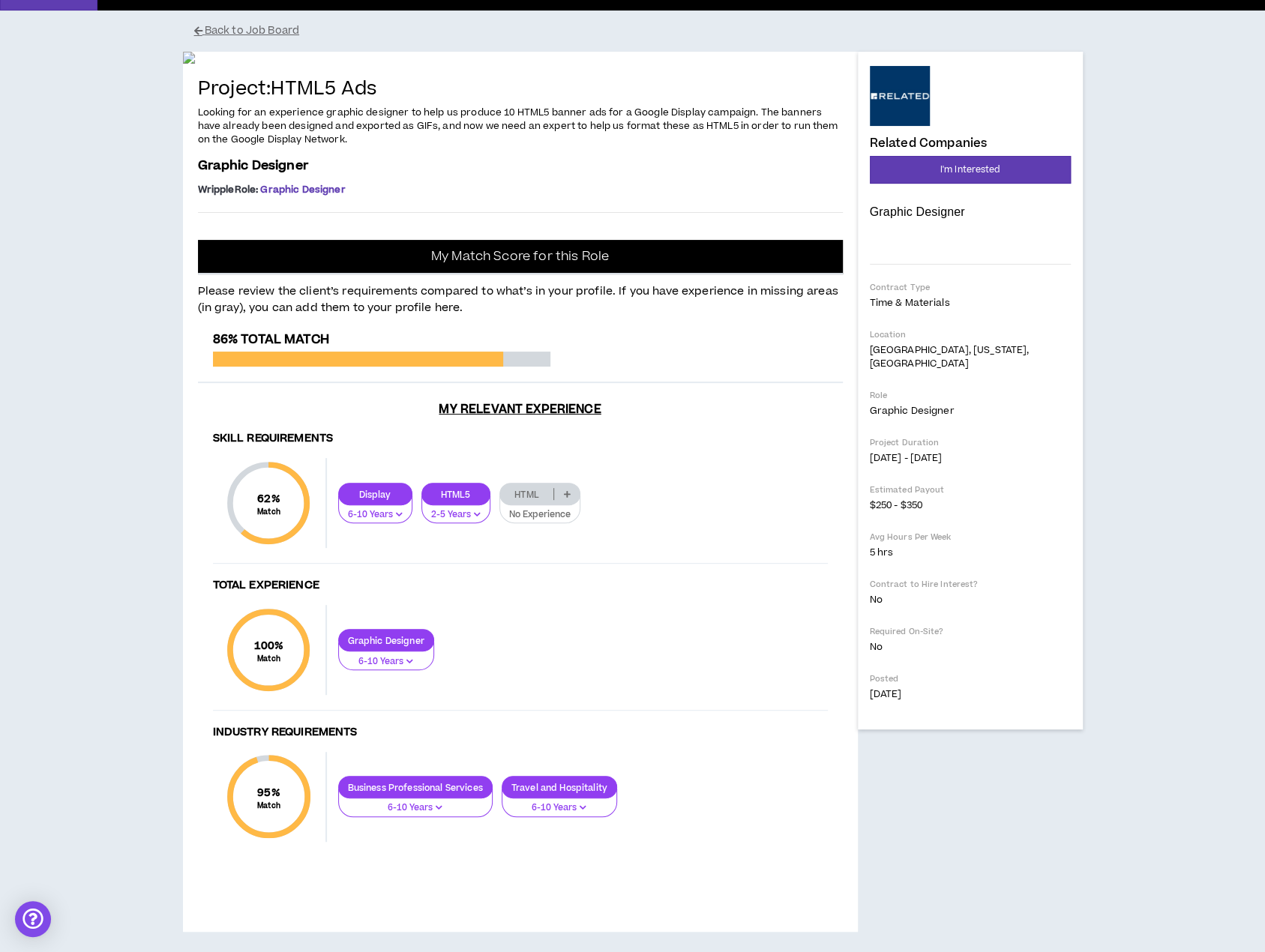
scroll to position [0, 0]
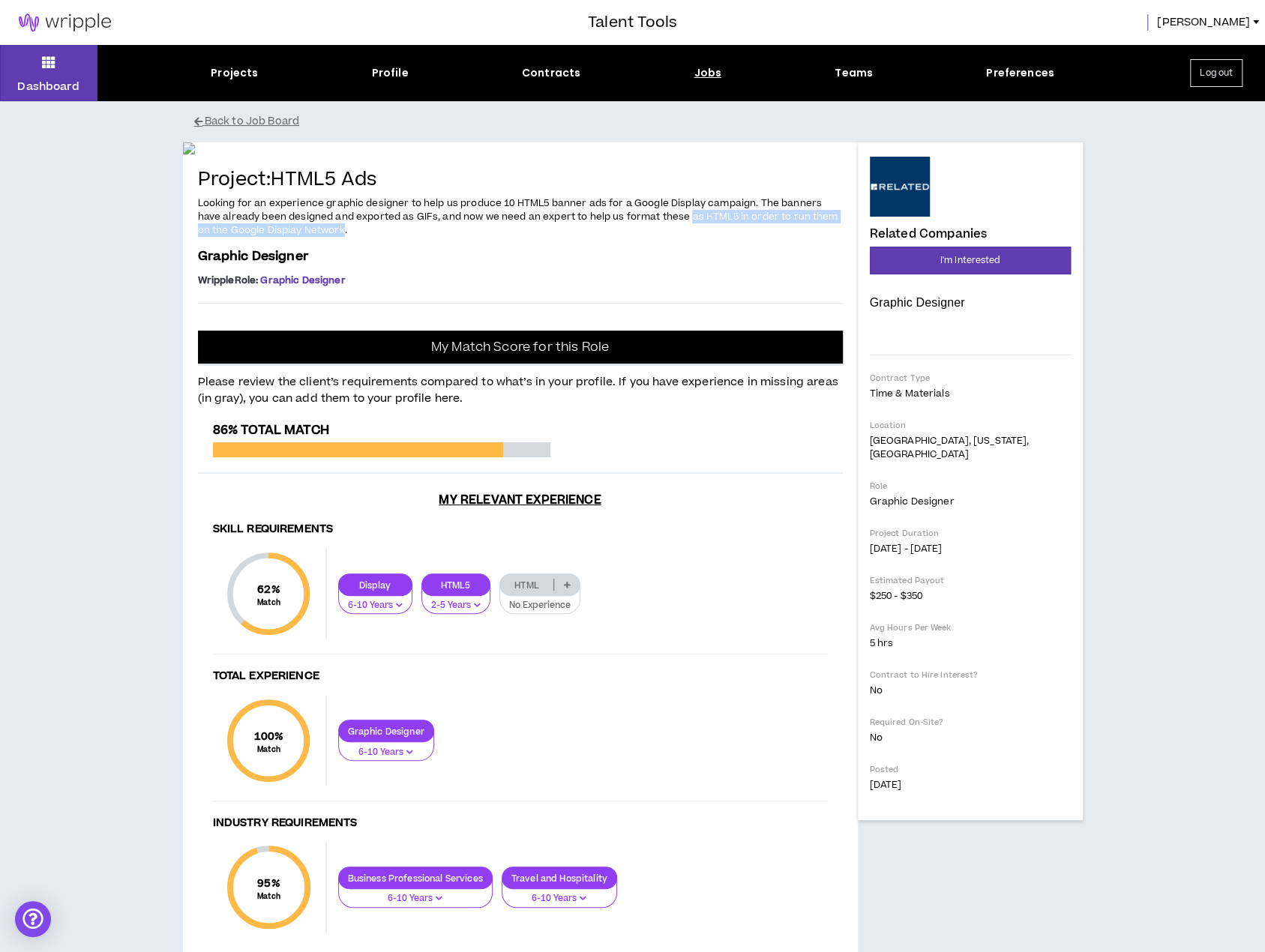
drag, startPoint x: 309, startPoint y: 592, endPoint x: 666, endPoint y: 584, distance: 357.1
click at [666, 237] on span "Looking for an experience graphic designer to help us produce 10 HTML5 banner a…" at bounding box center [518, 217] width 640 height 41
copy span "as HTML5 in order to run them on the Google Display Network"
click at [227, 71] on div "Projects" at bounding box center [235, 73] width 48 height 16
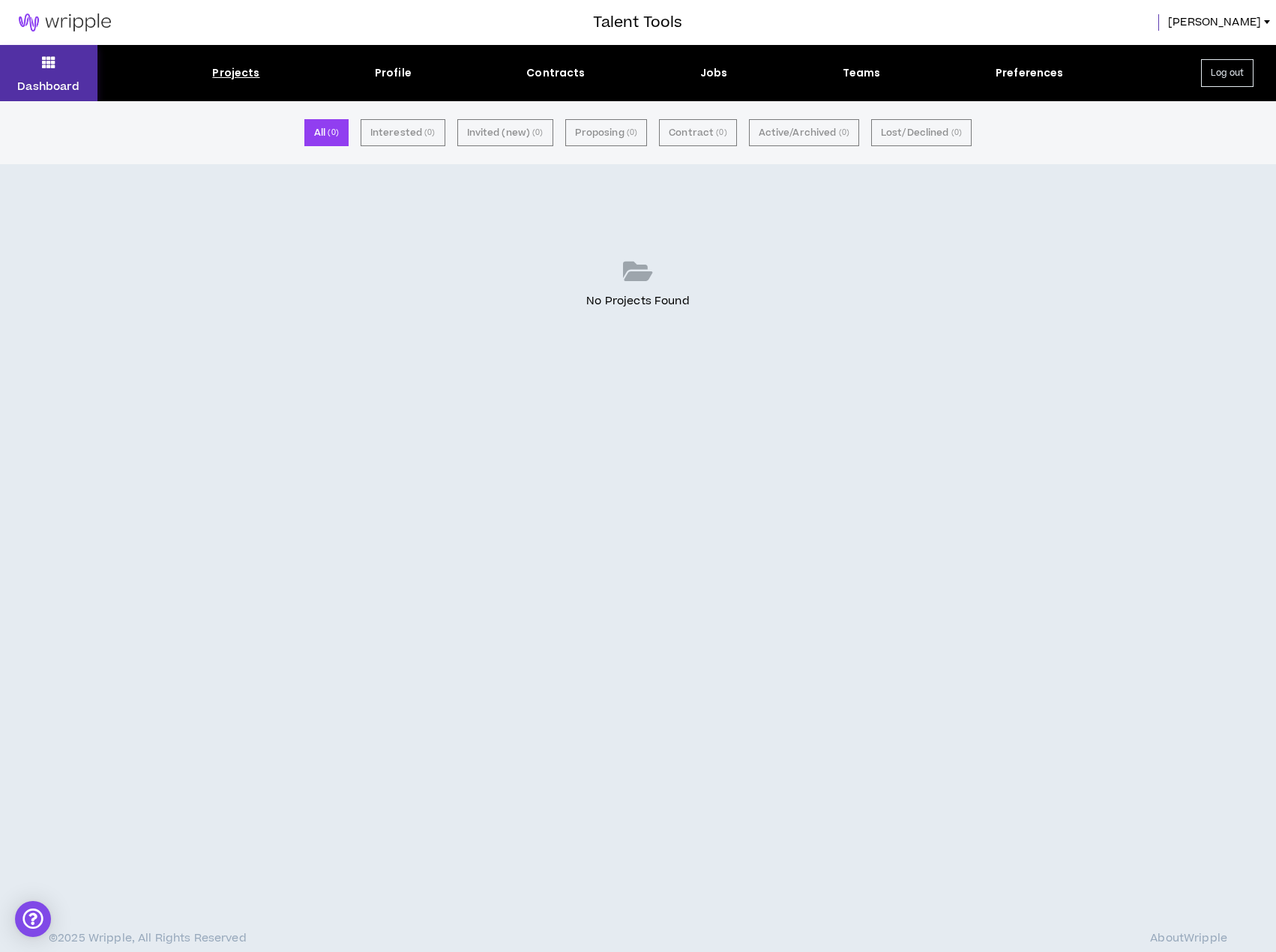
click at [40, 71] on button "Dashboard" at bounding box center [48, 73] width 98 height 56
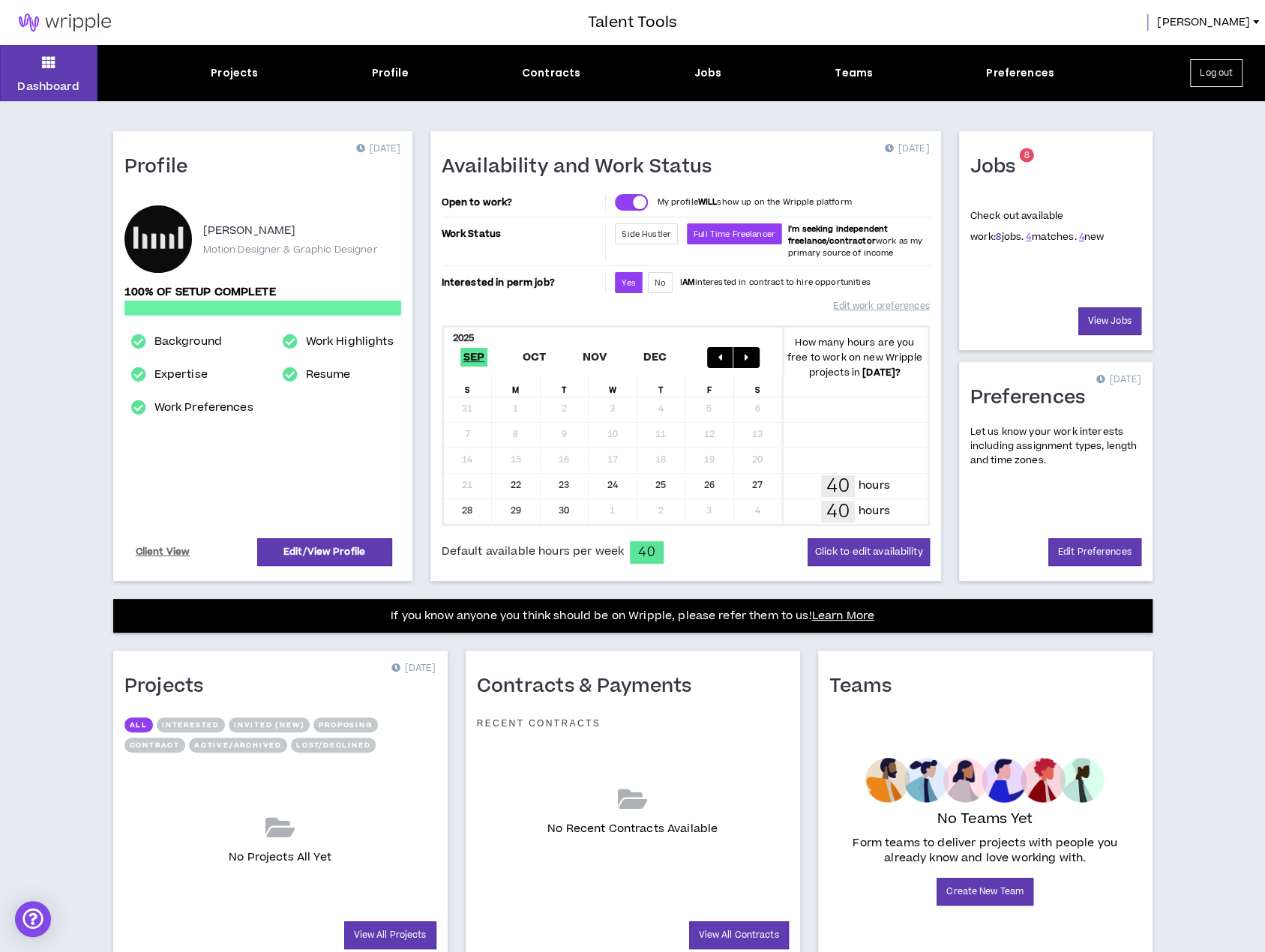
click at [996, 238] on link "8" at bounding box center [998, 237] width 5 height 14
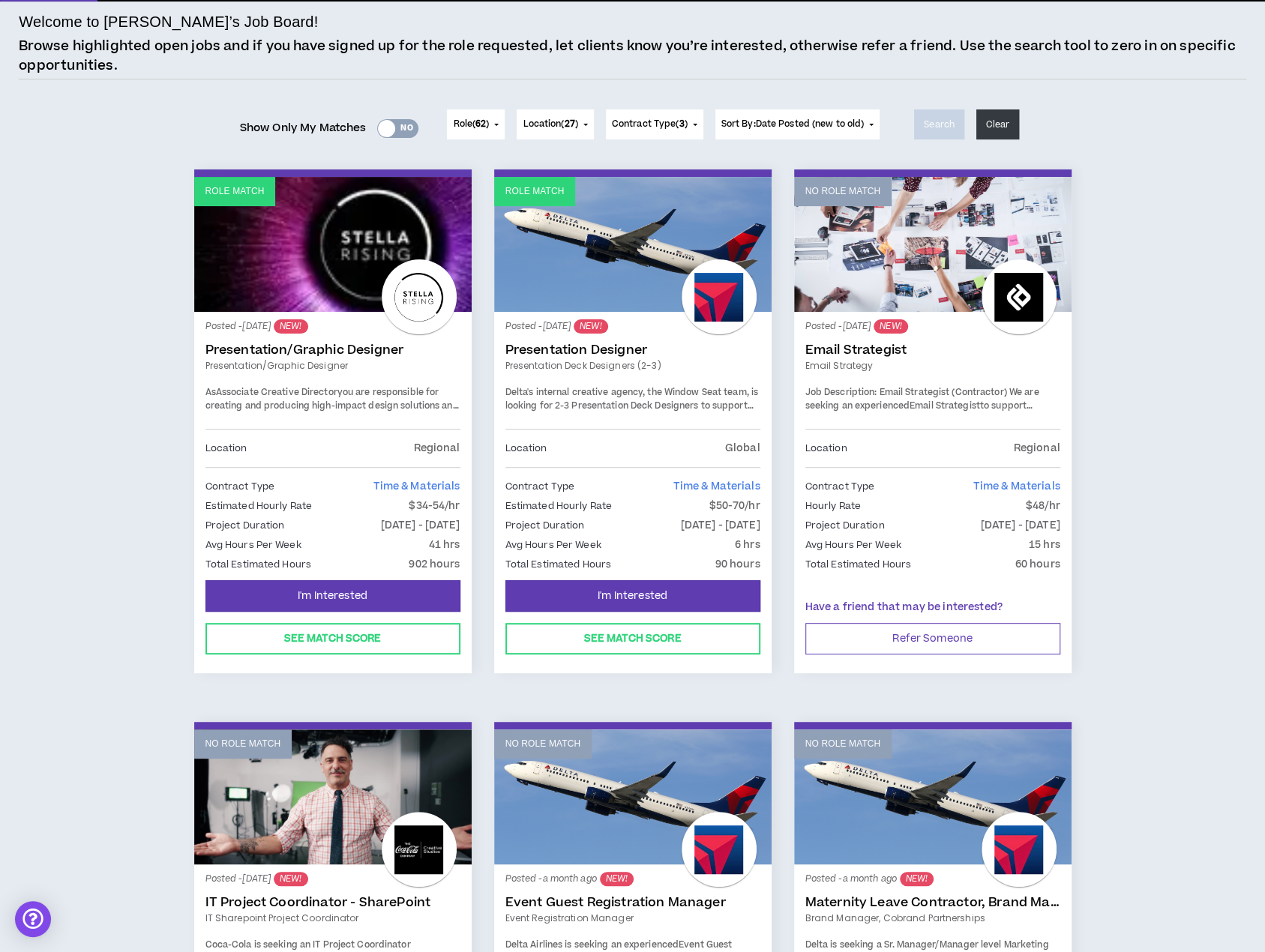
scroll to position [29, 0]
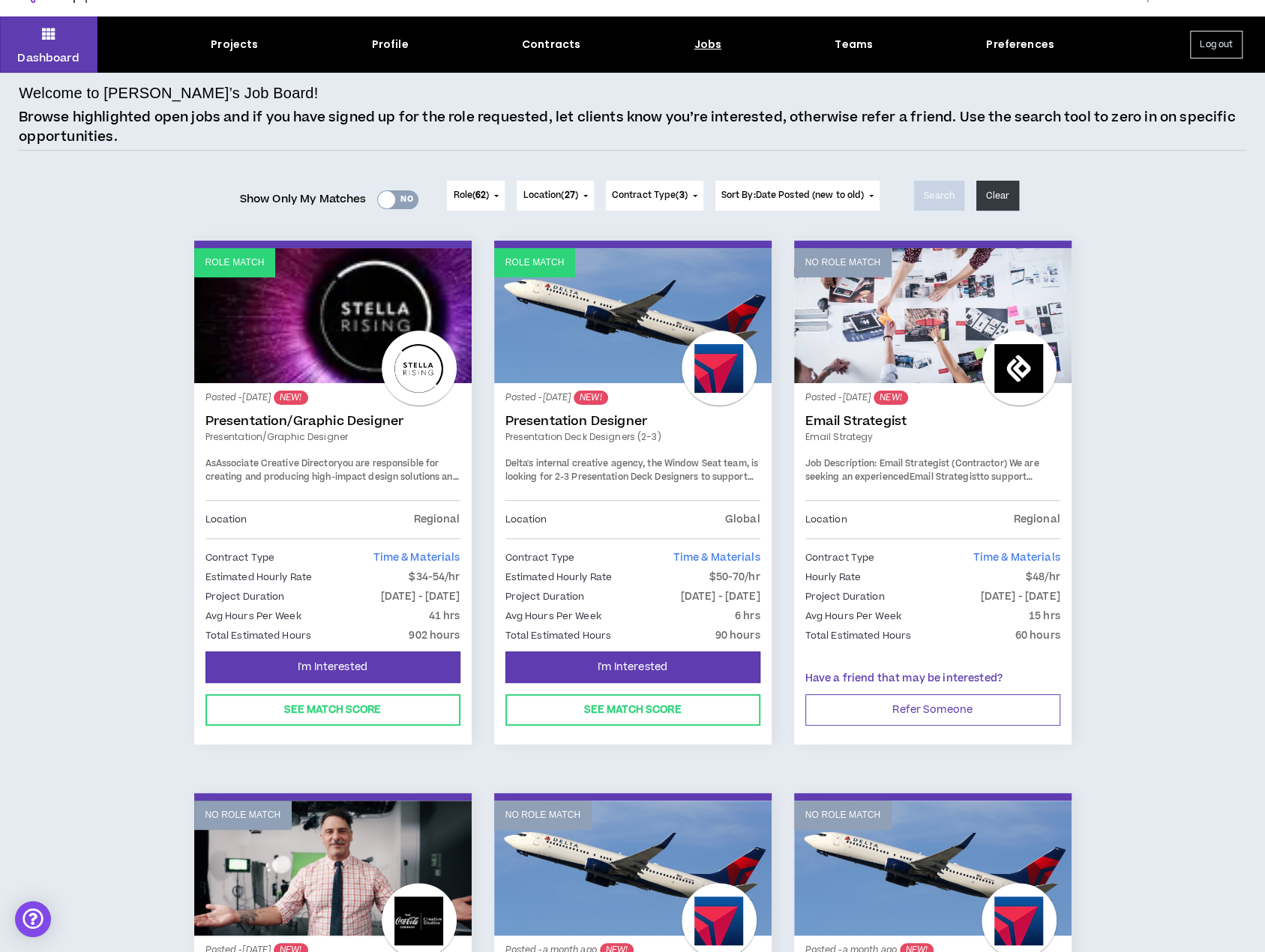
click at [663, 362] on link "Role Match" at bounding box center [632, 315] width 277 height 135
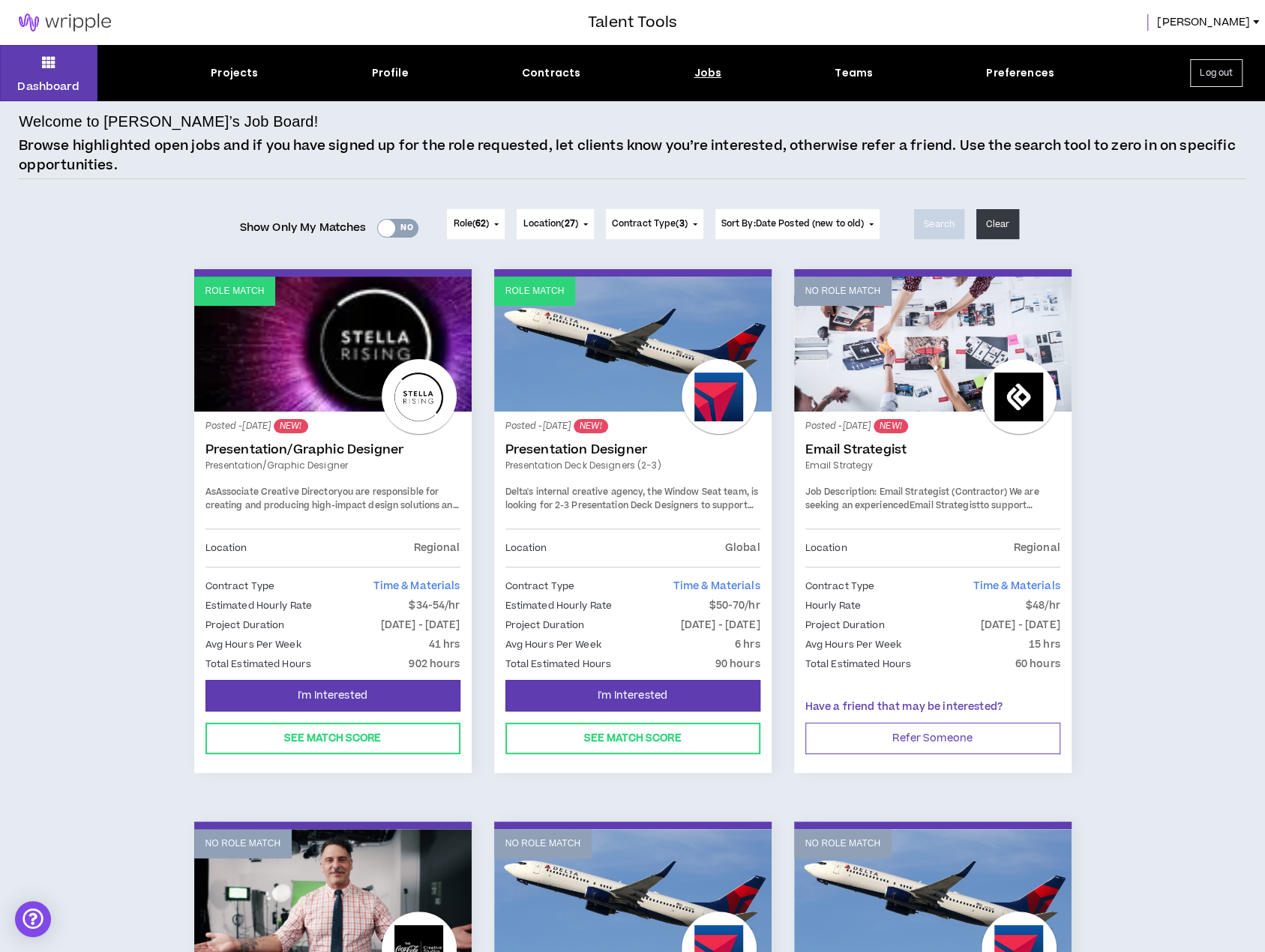
click at [316, 386] on link "Role Match" at bounding box center [332, 343] width 277 height 135
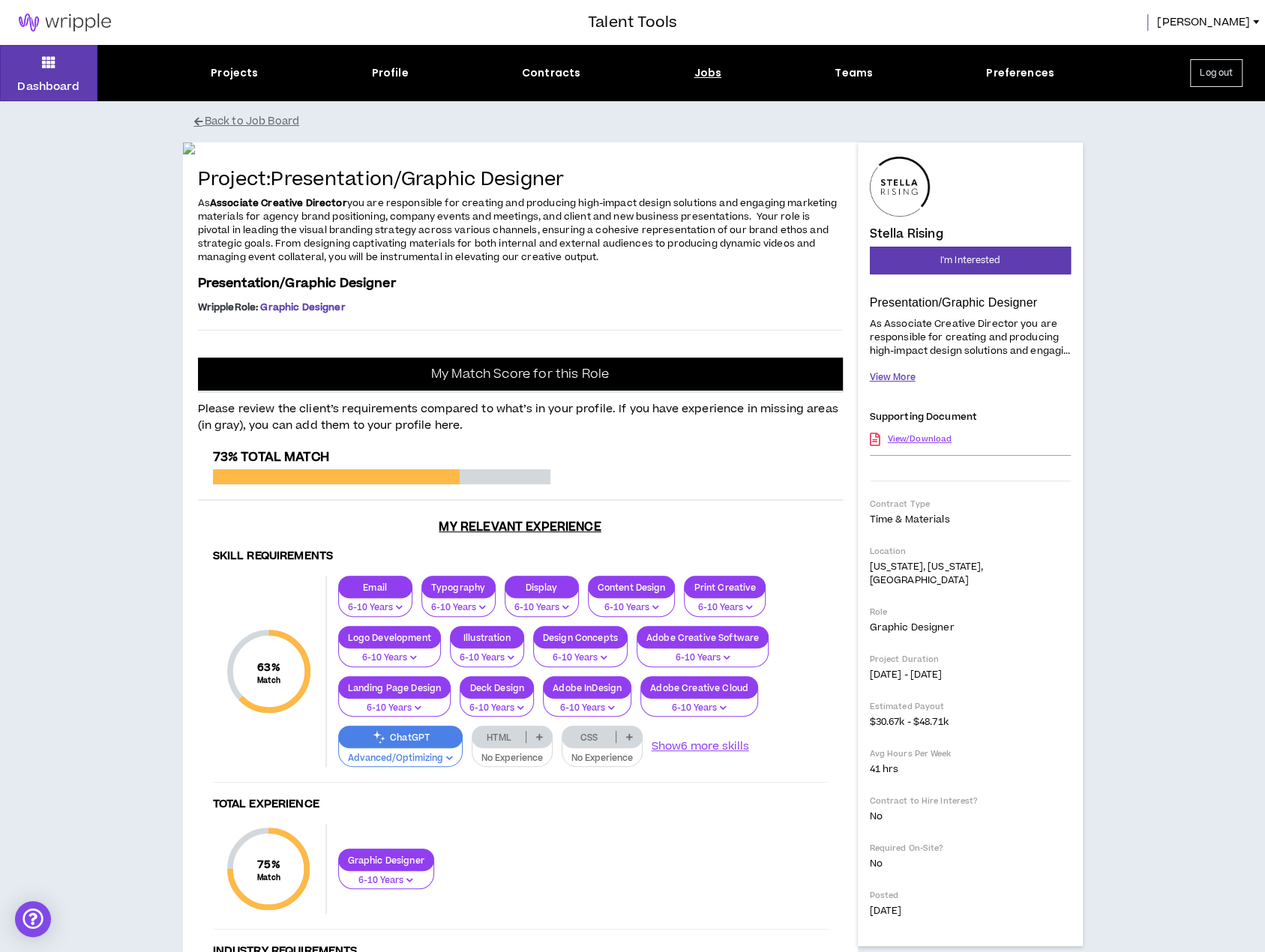
click at [882, 382] on button "View More" at bounding box center [893, 377] width 46 height 26
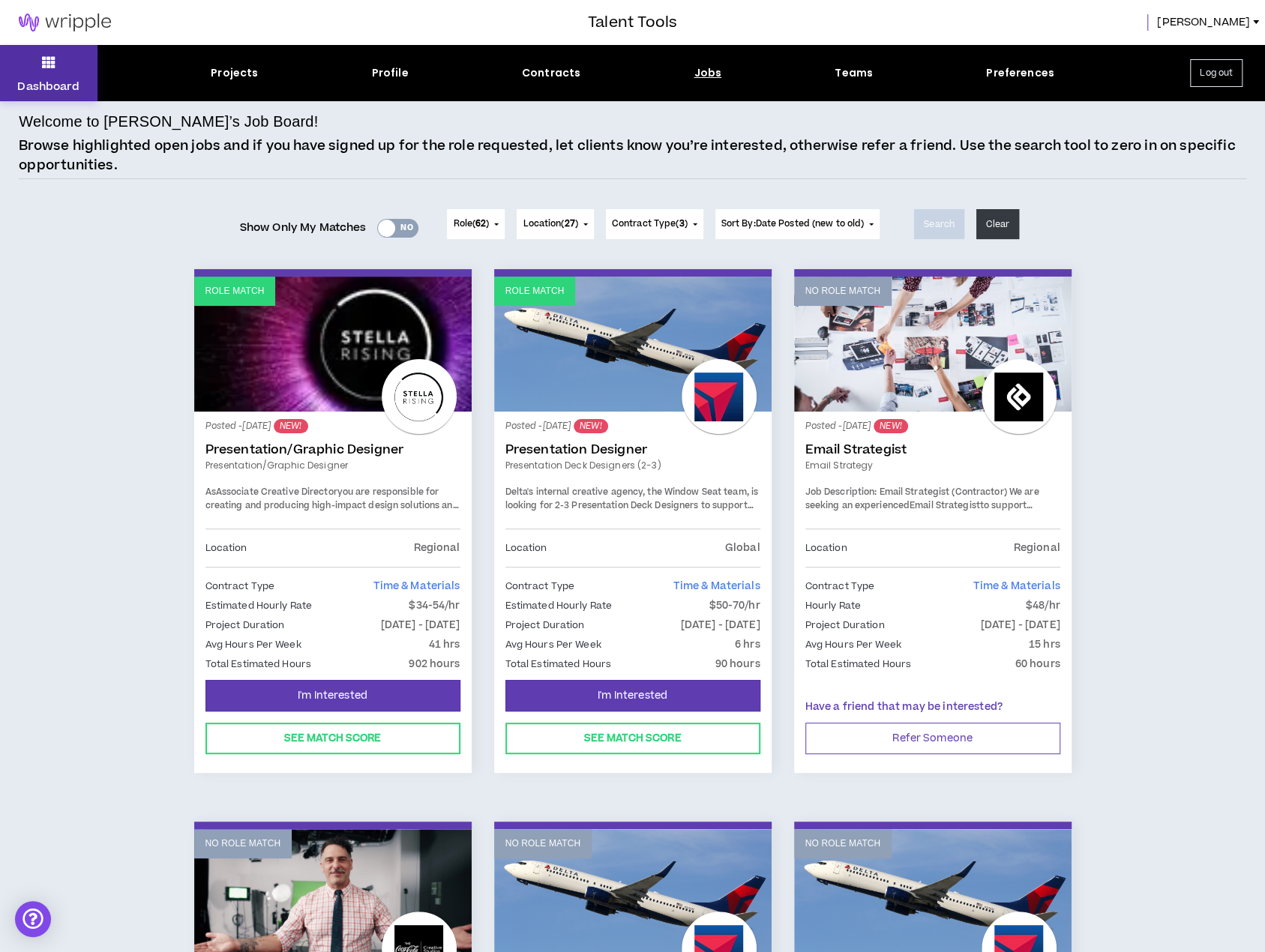
click at [60, 65] on button "Dashboard" at bounding box center [48, 73] width 98 height 56
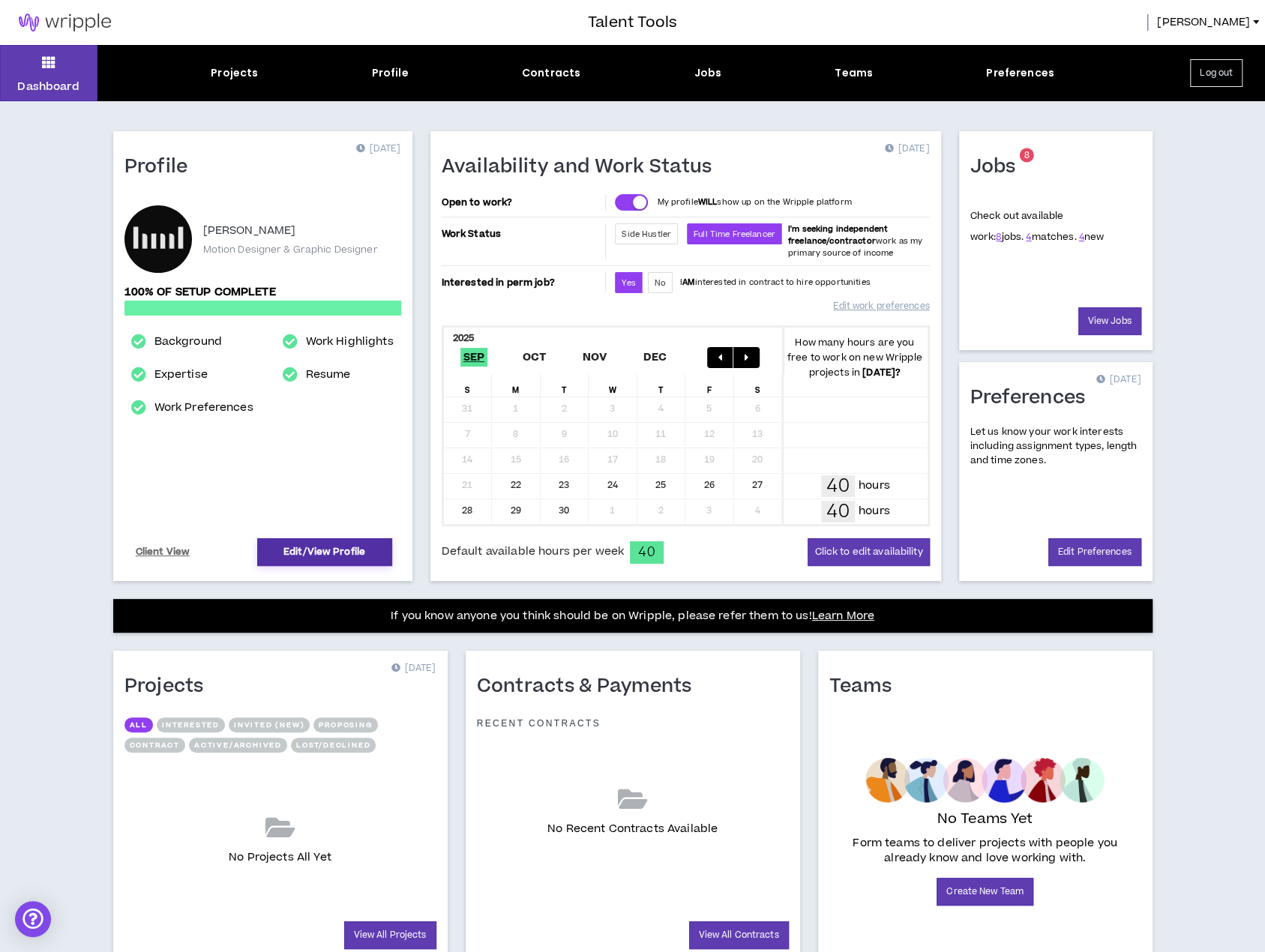
click at [315, 552] on link "Edit/View Profile" at bounding box center [324, 552] width 135 height 28
select select "*"
select select "US"
select select "*******"
select select "*"
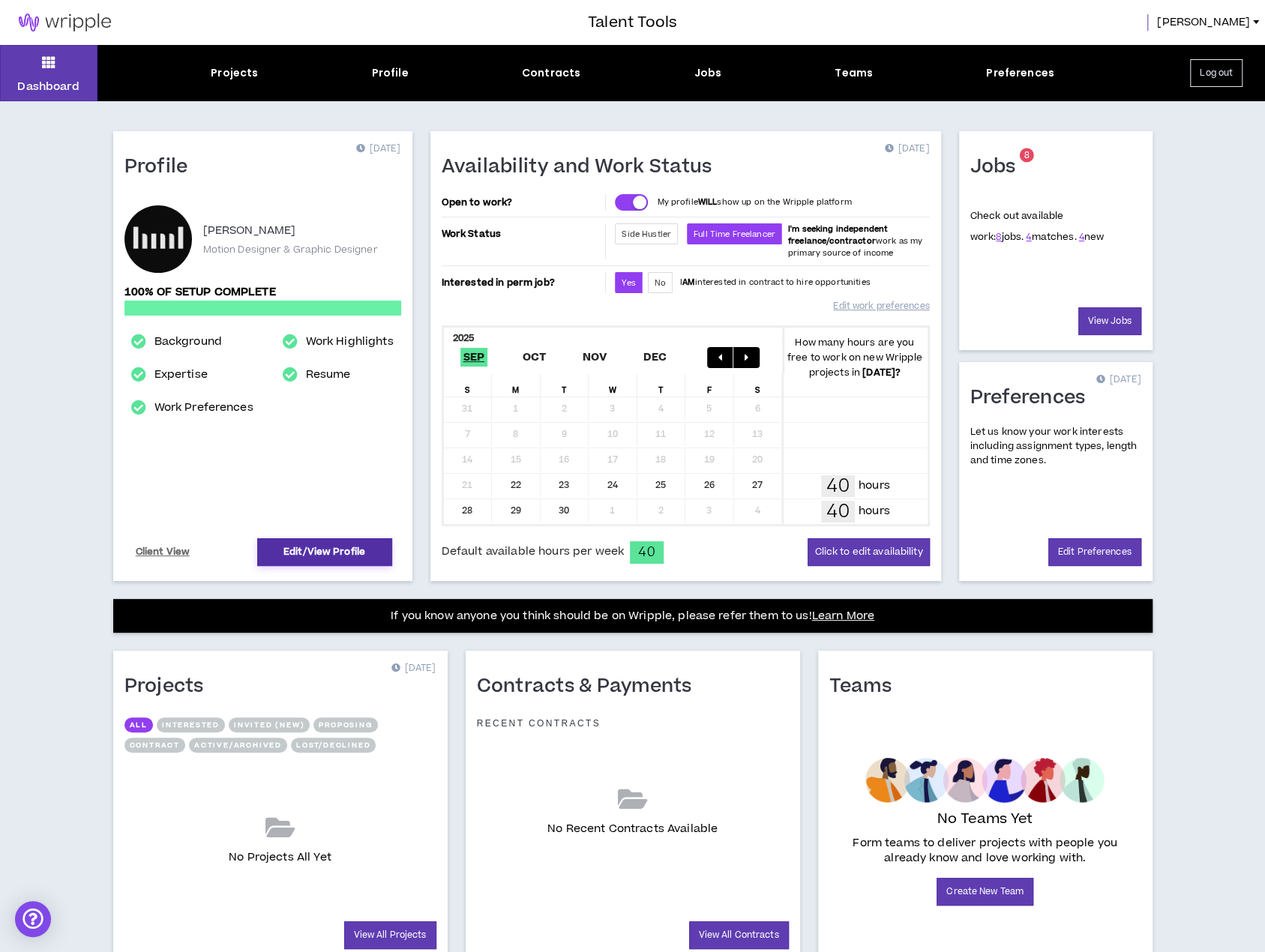
select select "**********"
select select "***"
select select "**********"
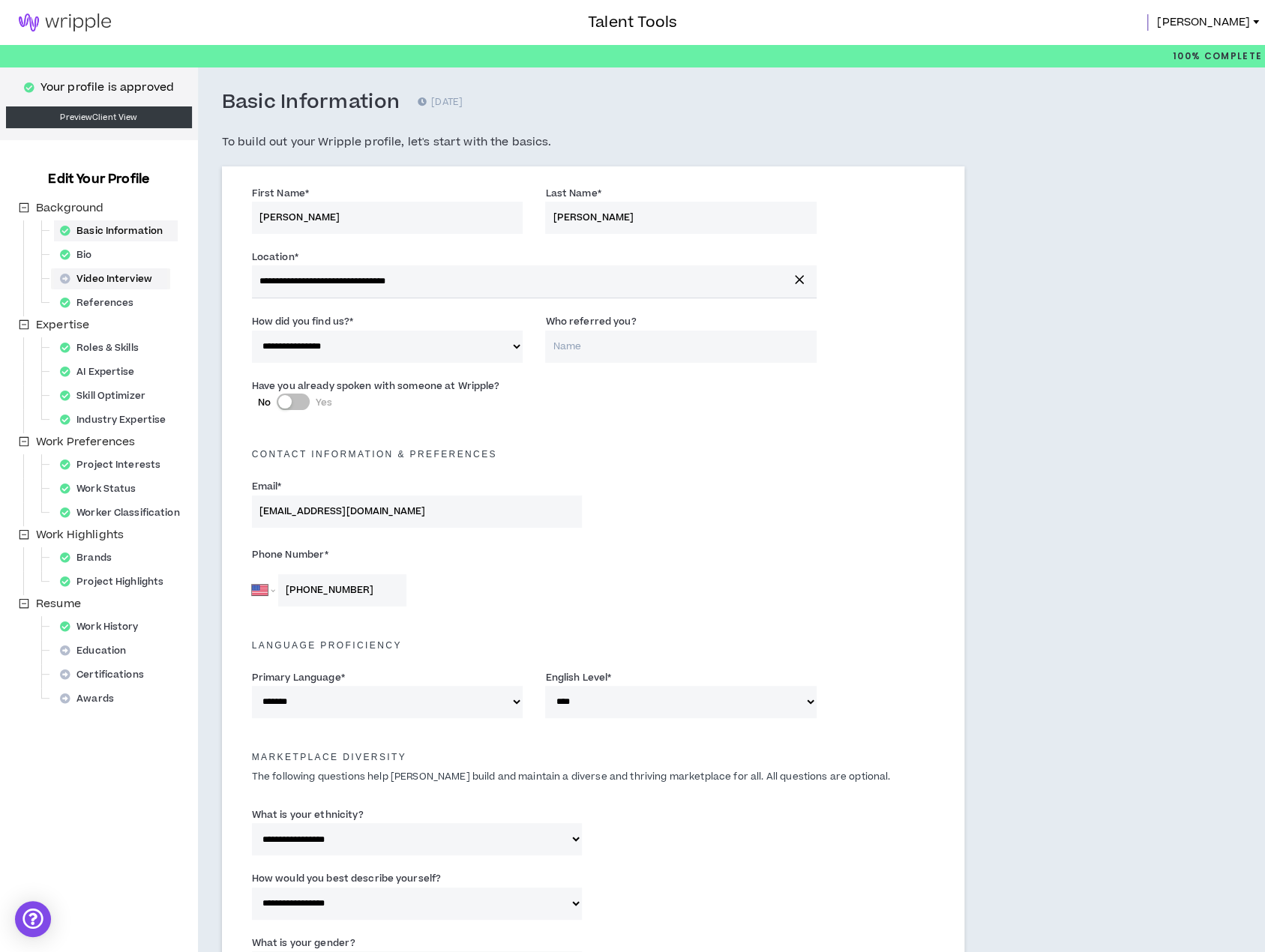
click at [123, 272] on div "Video Interview" at bounding box center [110, 279] width 113 height 21
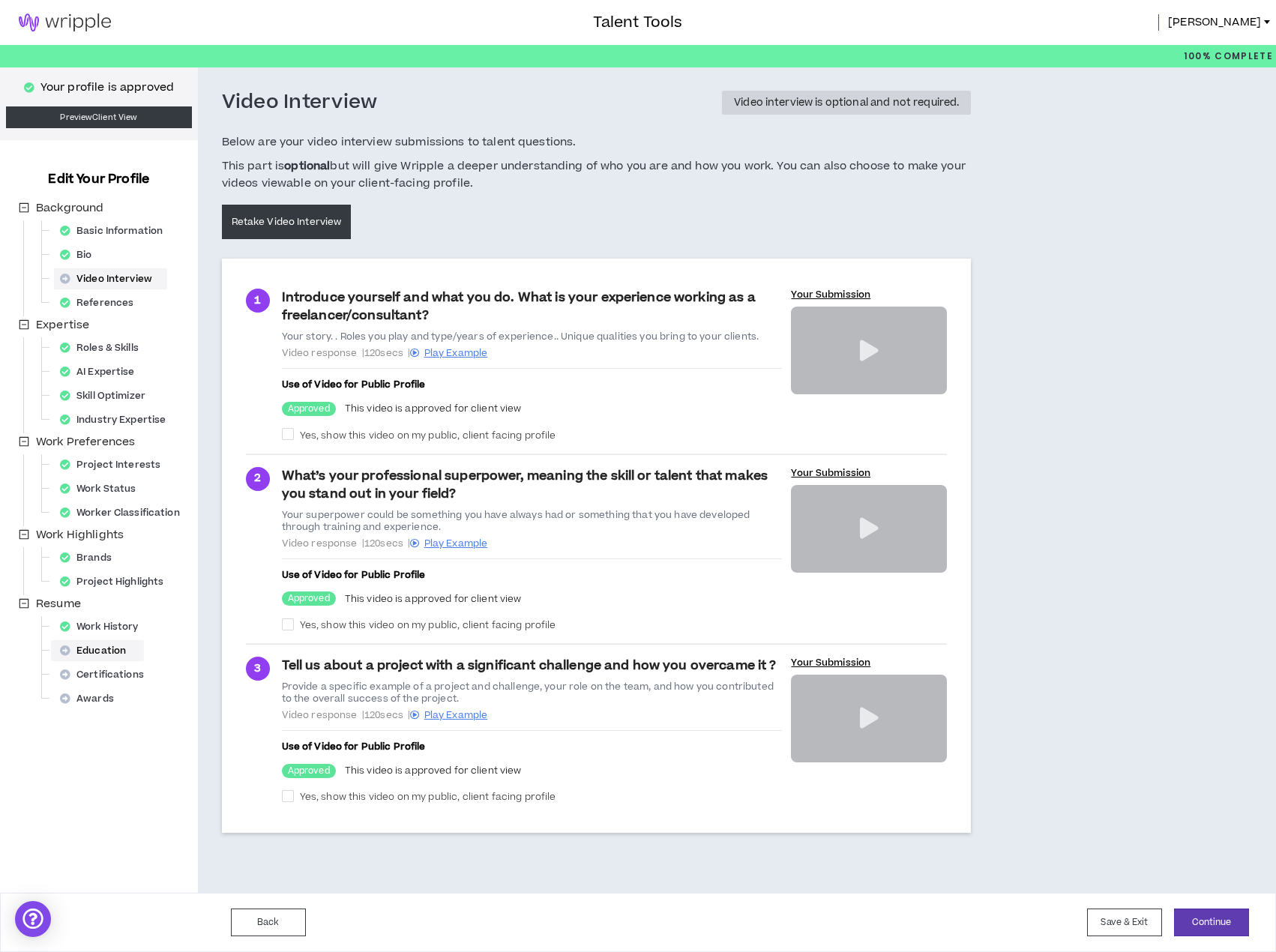
click at [94, 642] on div "Education" at bounding box center [97, 650] width 87 height 21
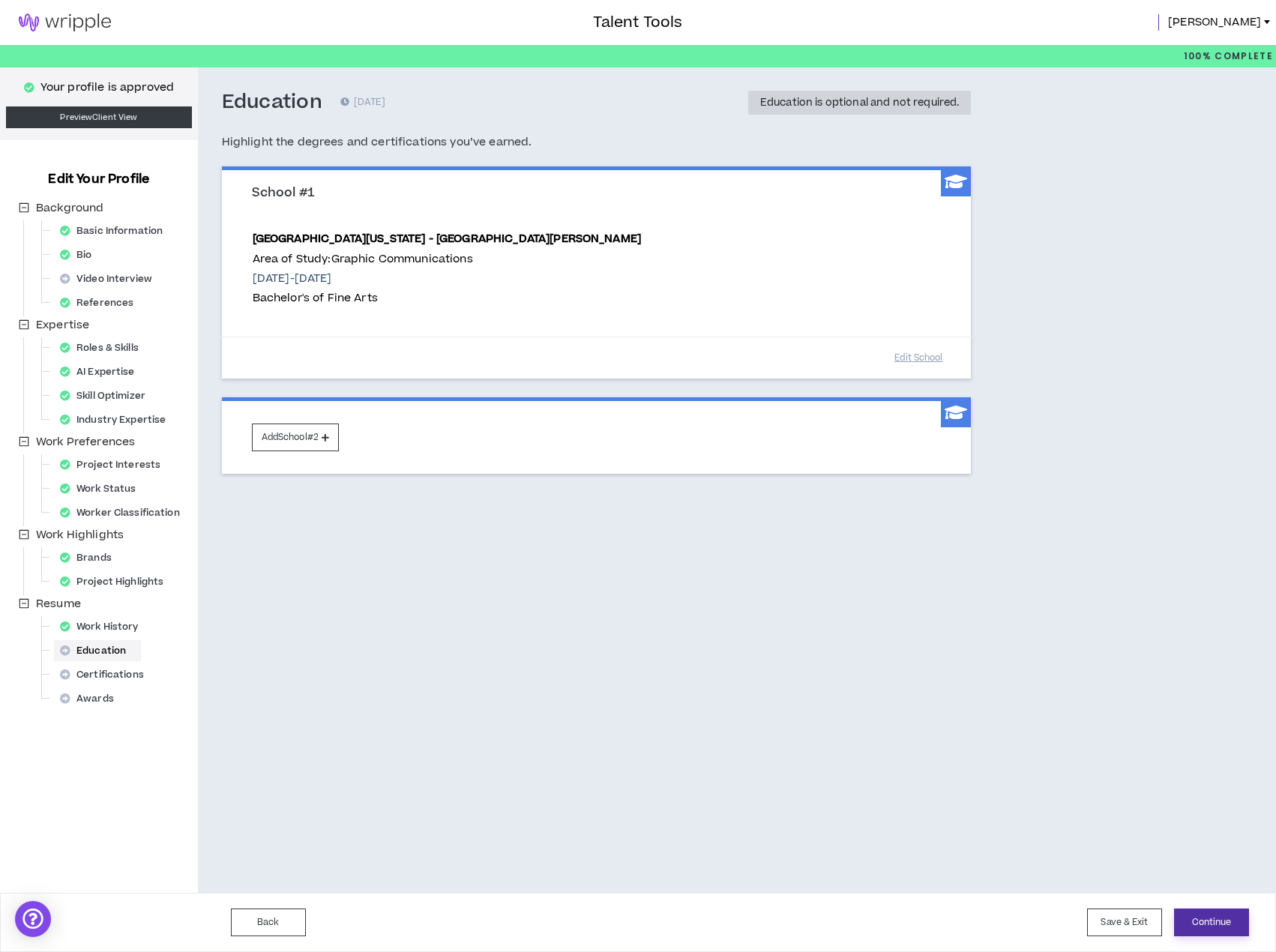
click at [1228, 919] on button "Continue" at bounding box center [1211, 922] width 75 height 28
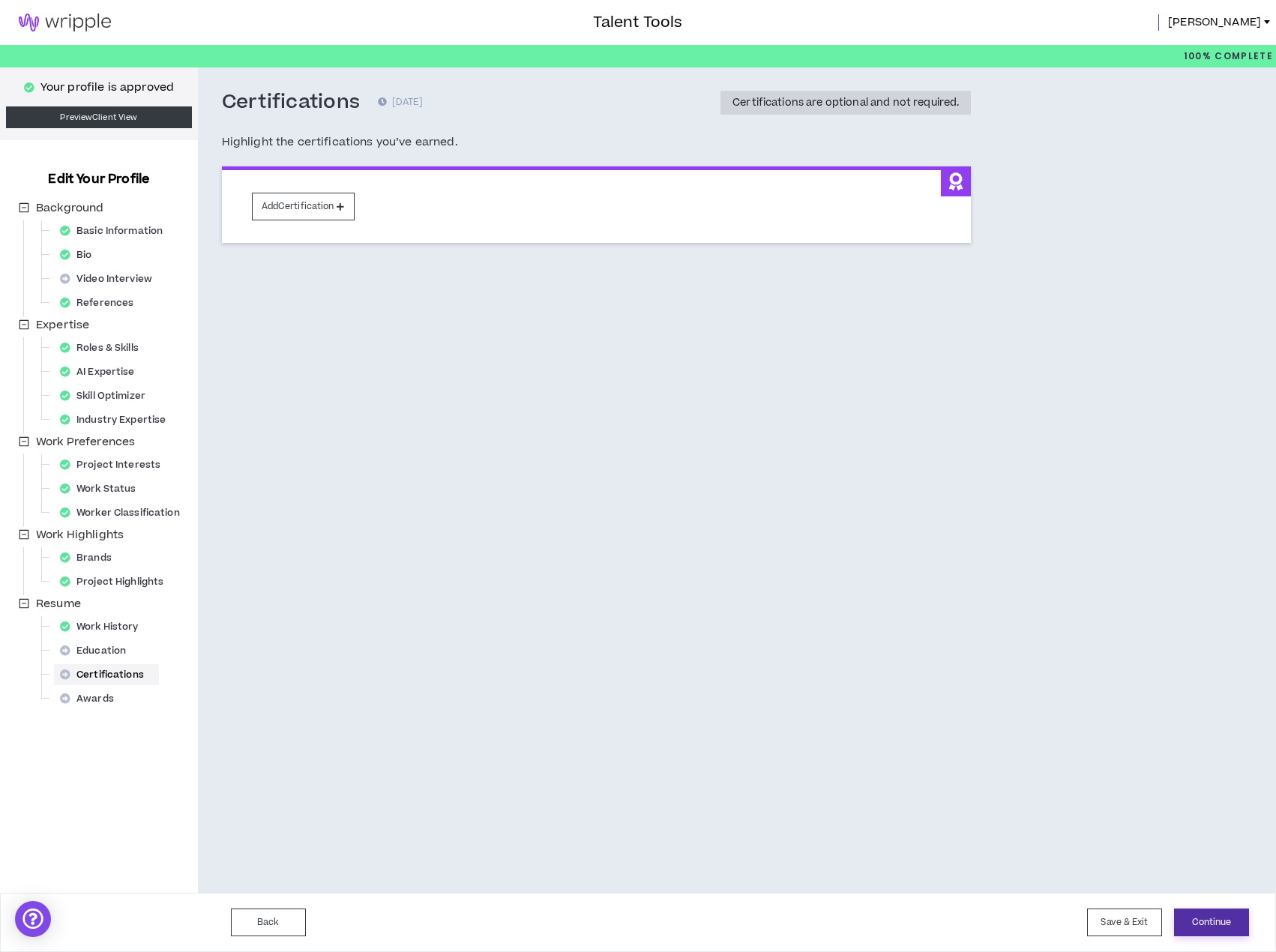
click at [1227, 923] on button "Continue" at bounding box center [1211, 922] width 75 height 28
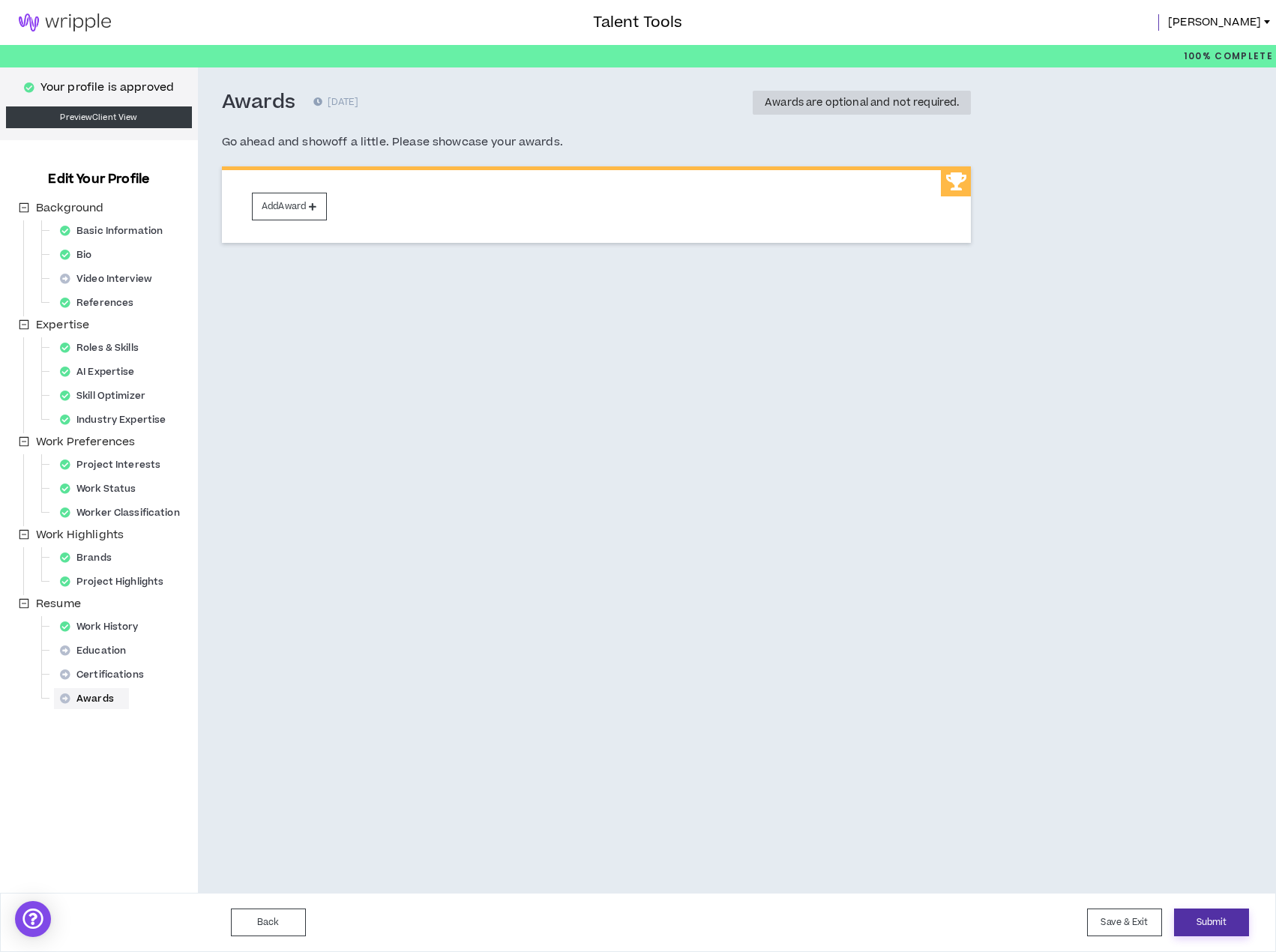
click at [1216, 923] on button "Submit" at bounding box center [1211, 922] width 75 height 28
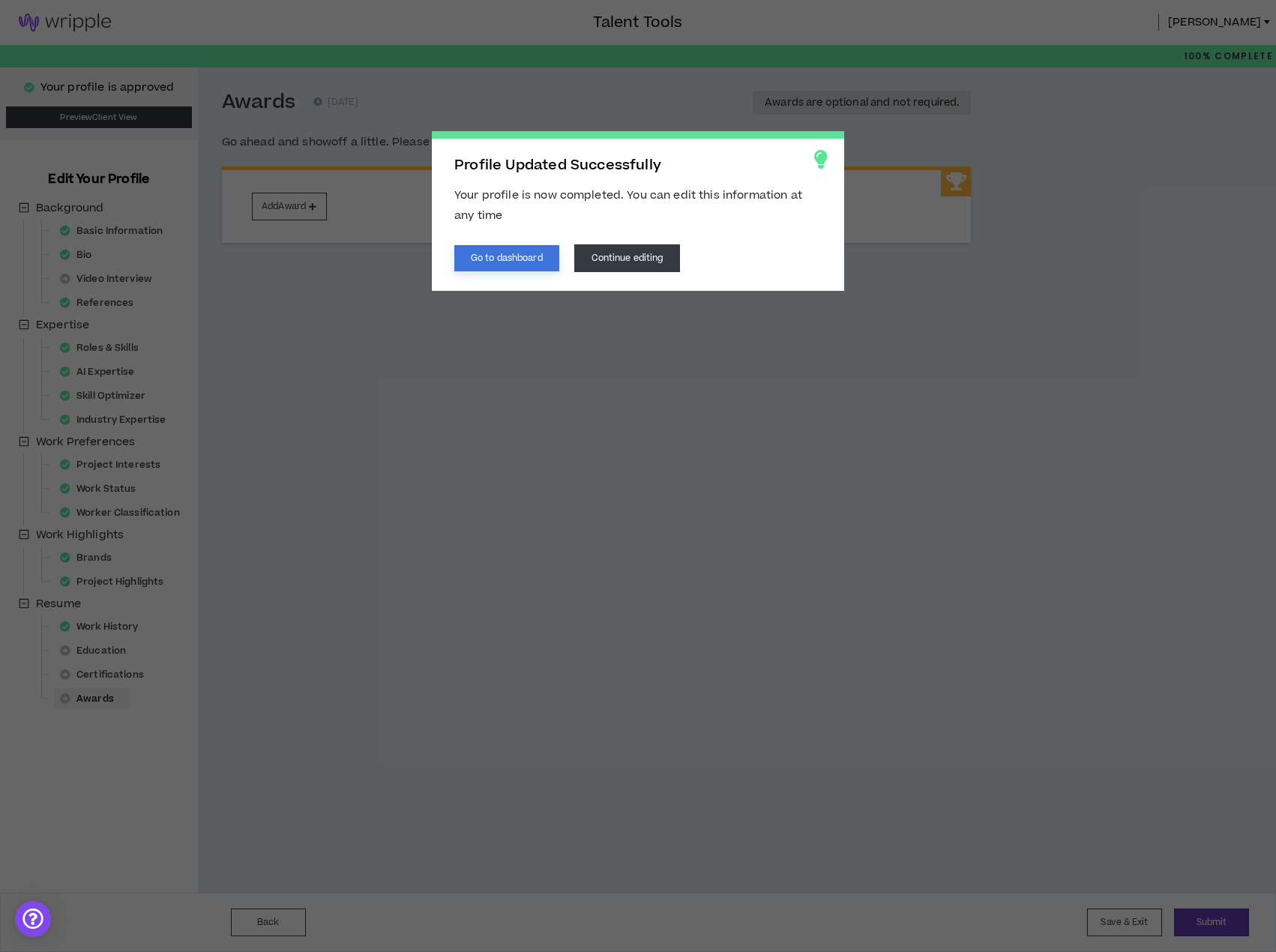
click at [505, 260] on button "Go to dashboard" at bounding box center [506, 258] width 105 height 26
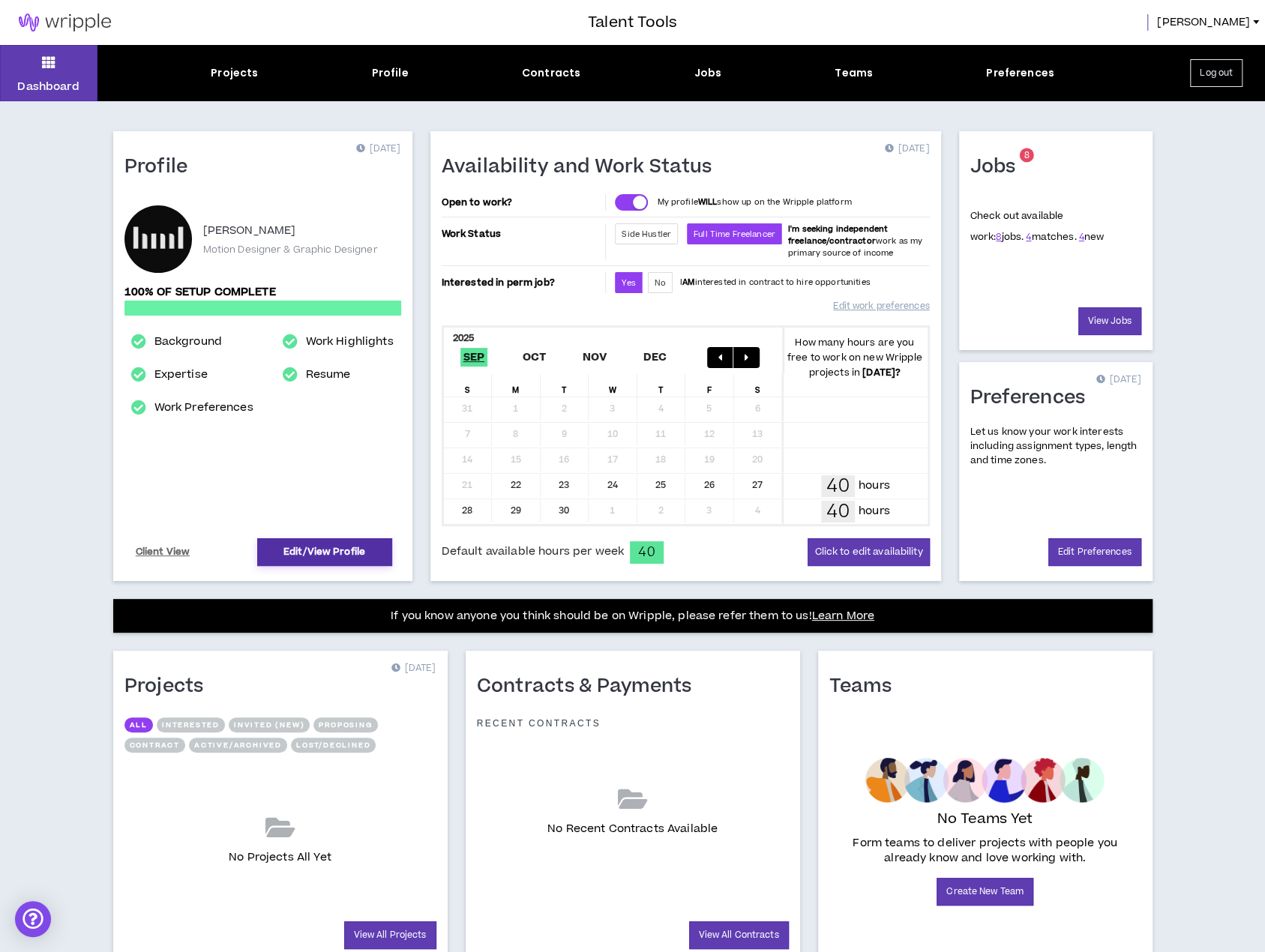
click at [329, 538] on link "Edit/View Profile" at bounding box center [324, 552] width 135 height 28
select select "*"
select select "US"
select select "*******"
select select "*"
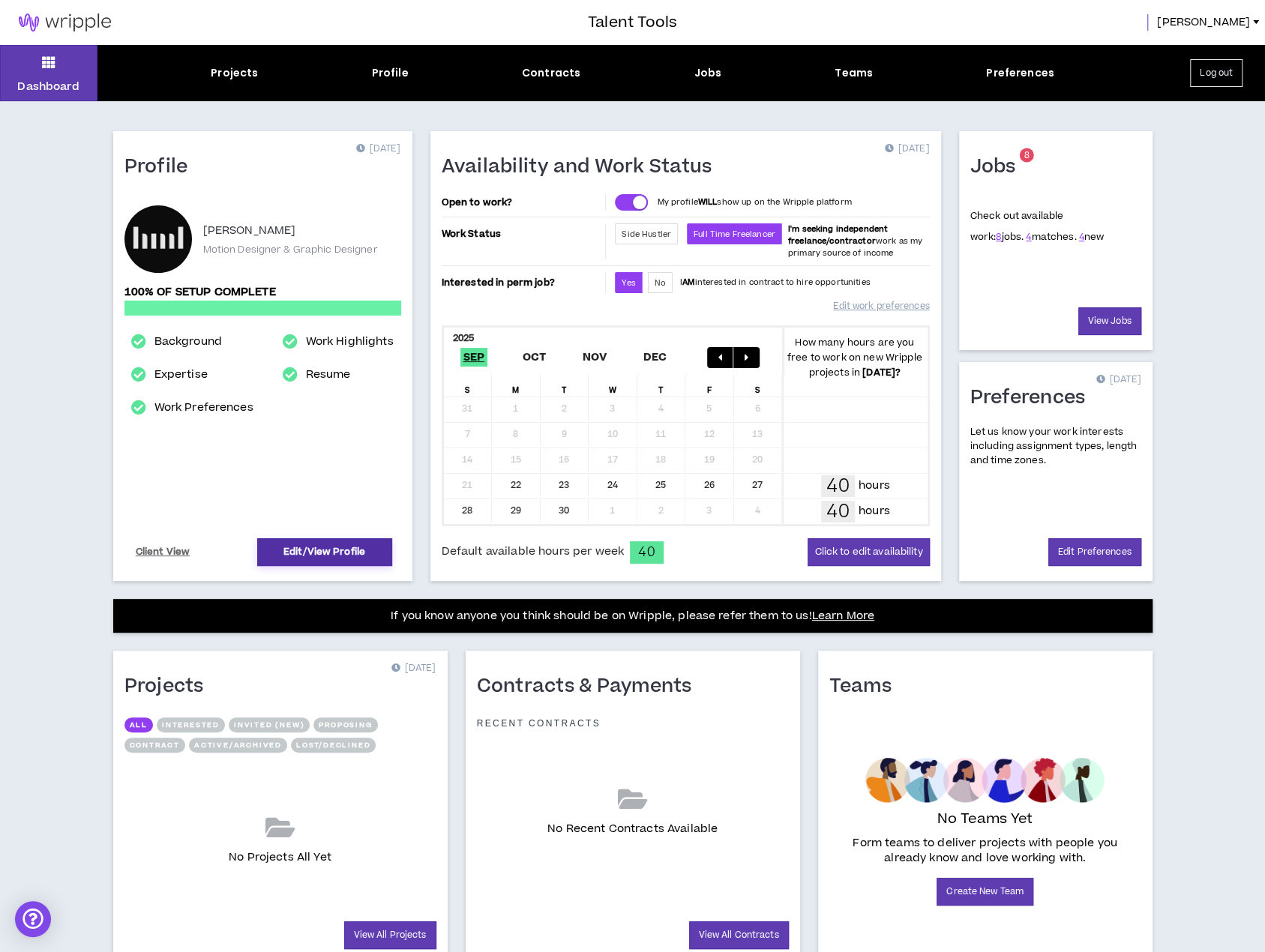
select select "**********"
select select "***"
select select "**********"
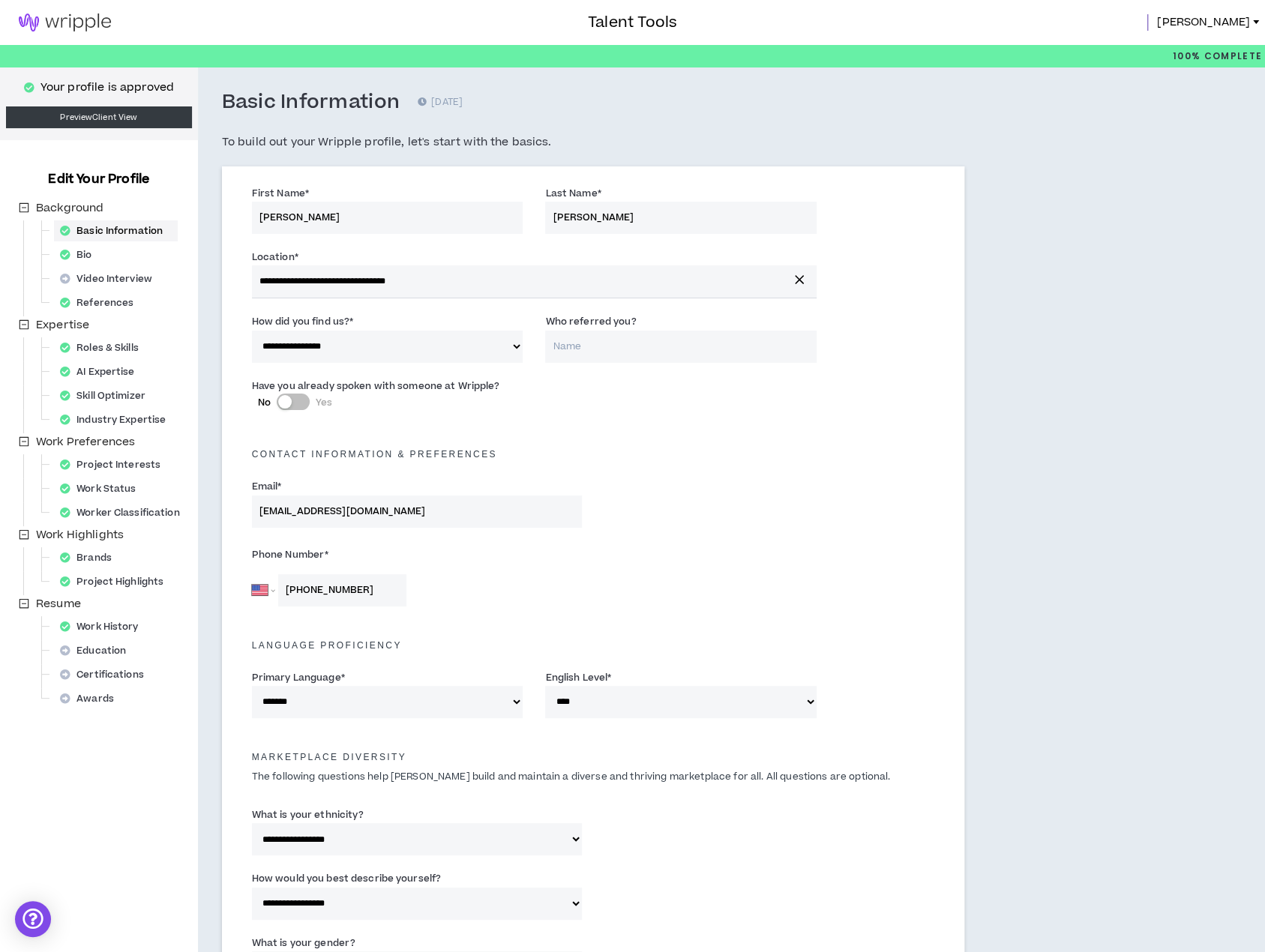
click at [57, 19] on img at bounding box center [65, 22] width 130 height 18
